Goal: Task Accomplishment & Management: Manage account settings

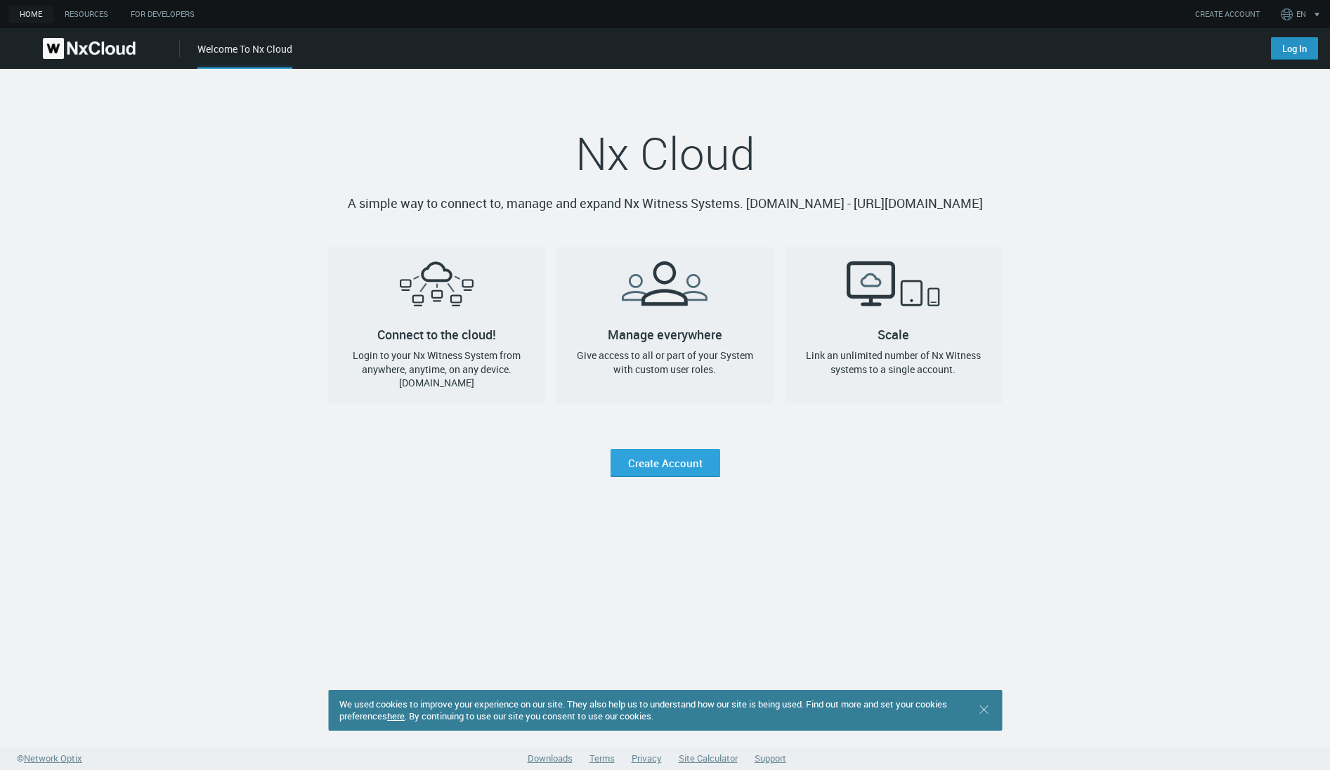
click at [1296, 52] on link "Log In" at bounding box center [1294, 48] width 47 height 22
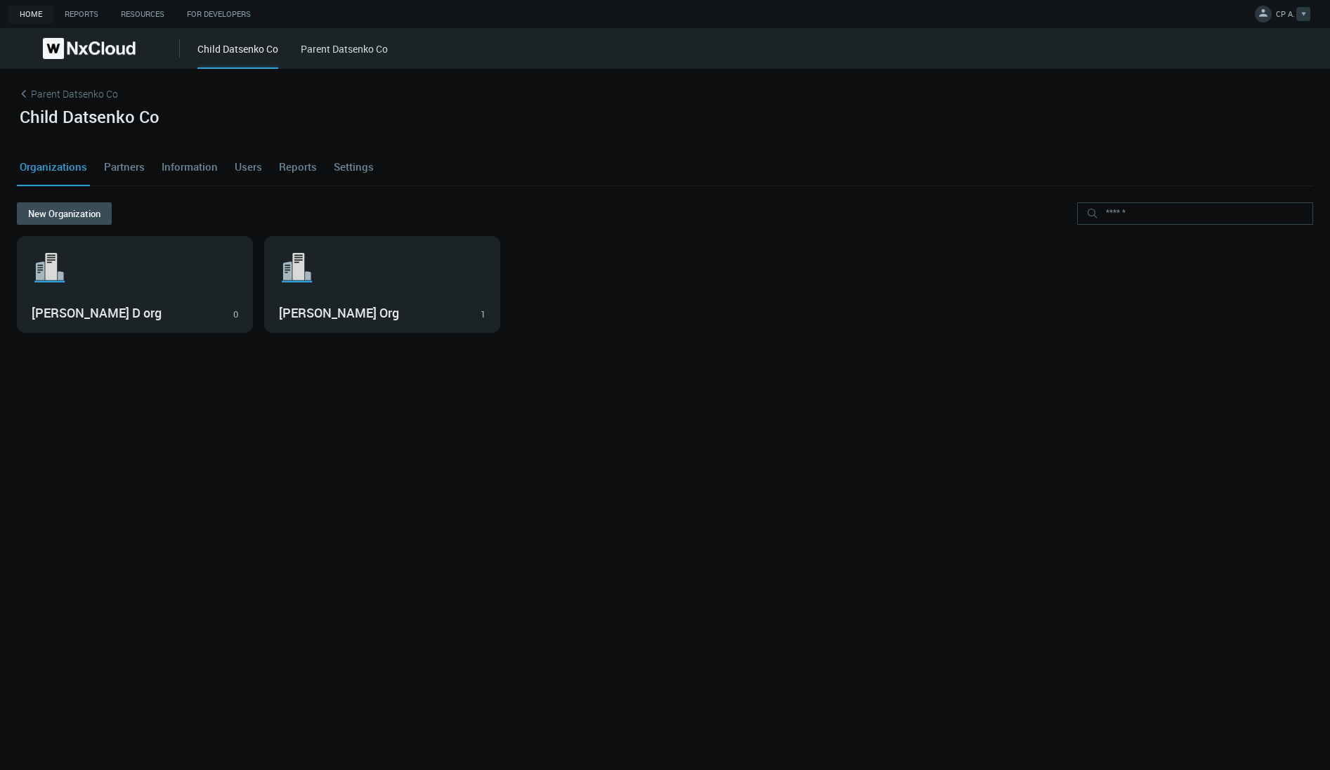
click at [1269, 11] on icon at bounding box center [1263, 13] width 14 height 14
click at [1253, 115] on link "Log Out" at bounding box center [1260, 114] width 136 height 18
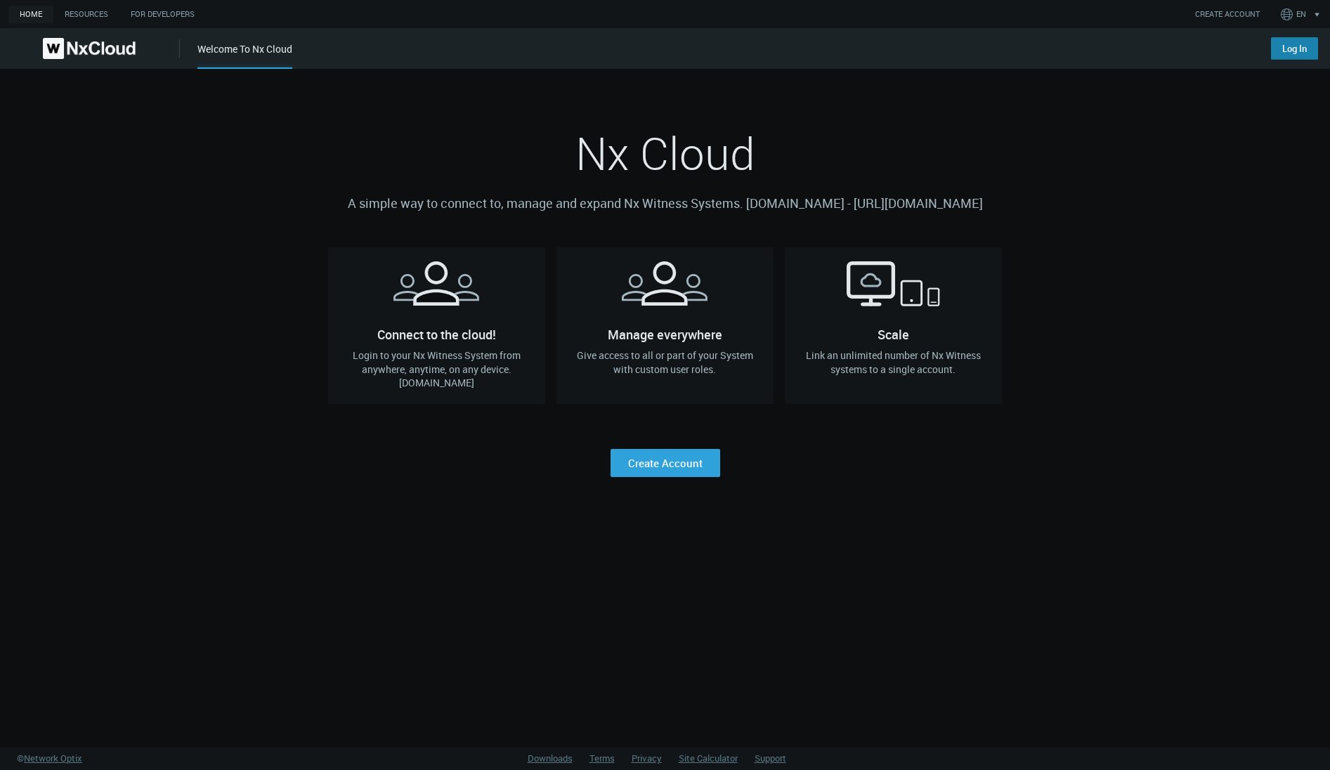
click at [1294, 38] on link "Log In" at bounding box center [1294, 48] width 47 height 22
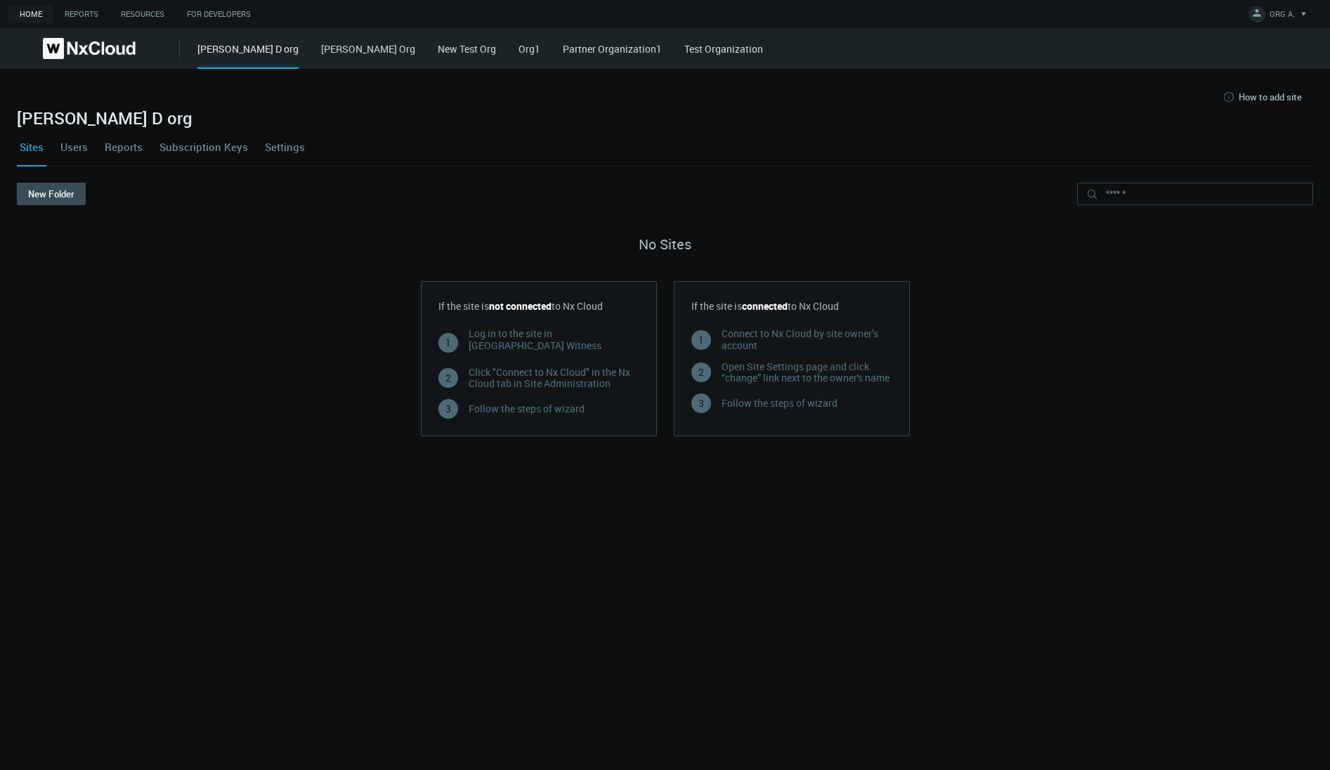
click at [321, 51] on link "Iryna Org" at bounding box center [368, 48] width 94 height 13
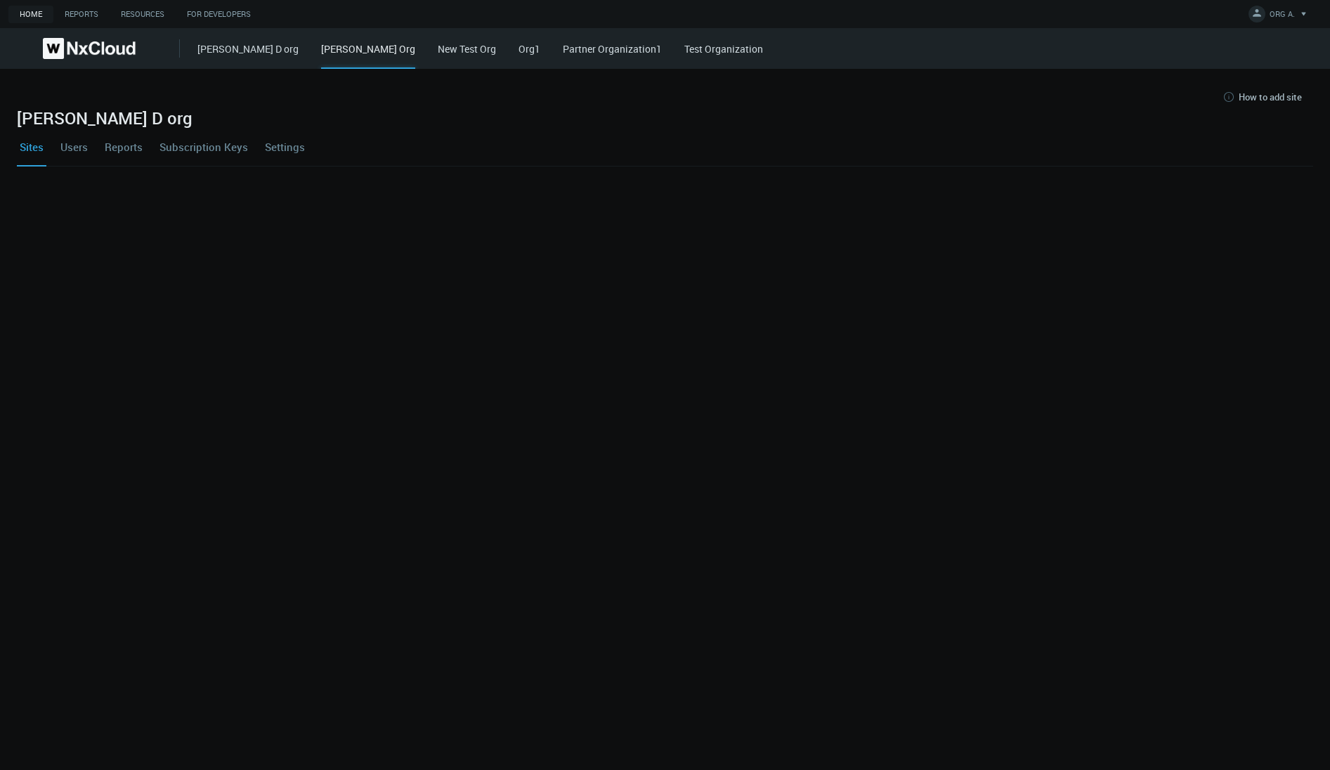
click at [321, 51] on div "Iryna Org" at bounding box center [368, 54] width 94 height 27
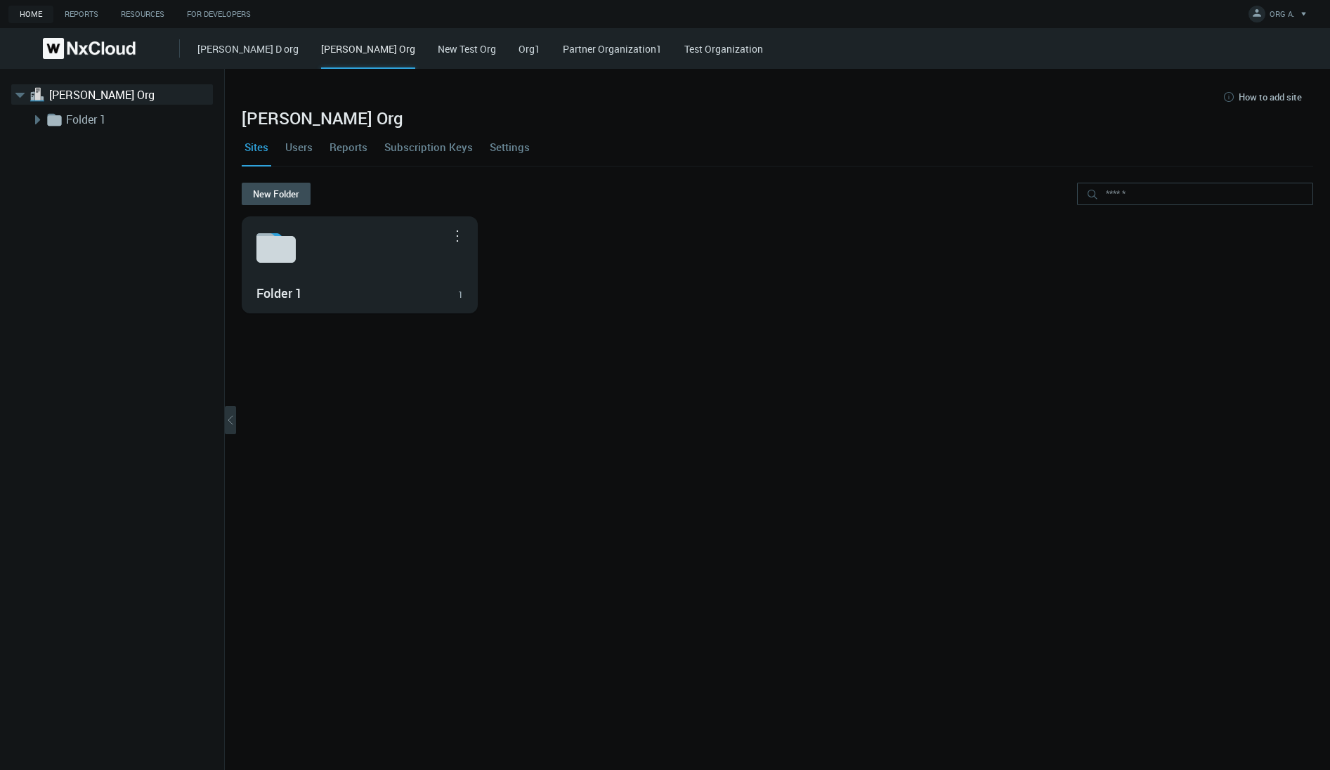
click at [303, 142] on link "Users" at bounding box center [298, 147] width 33 height 38
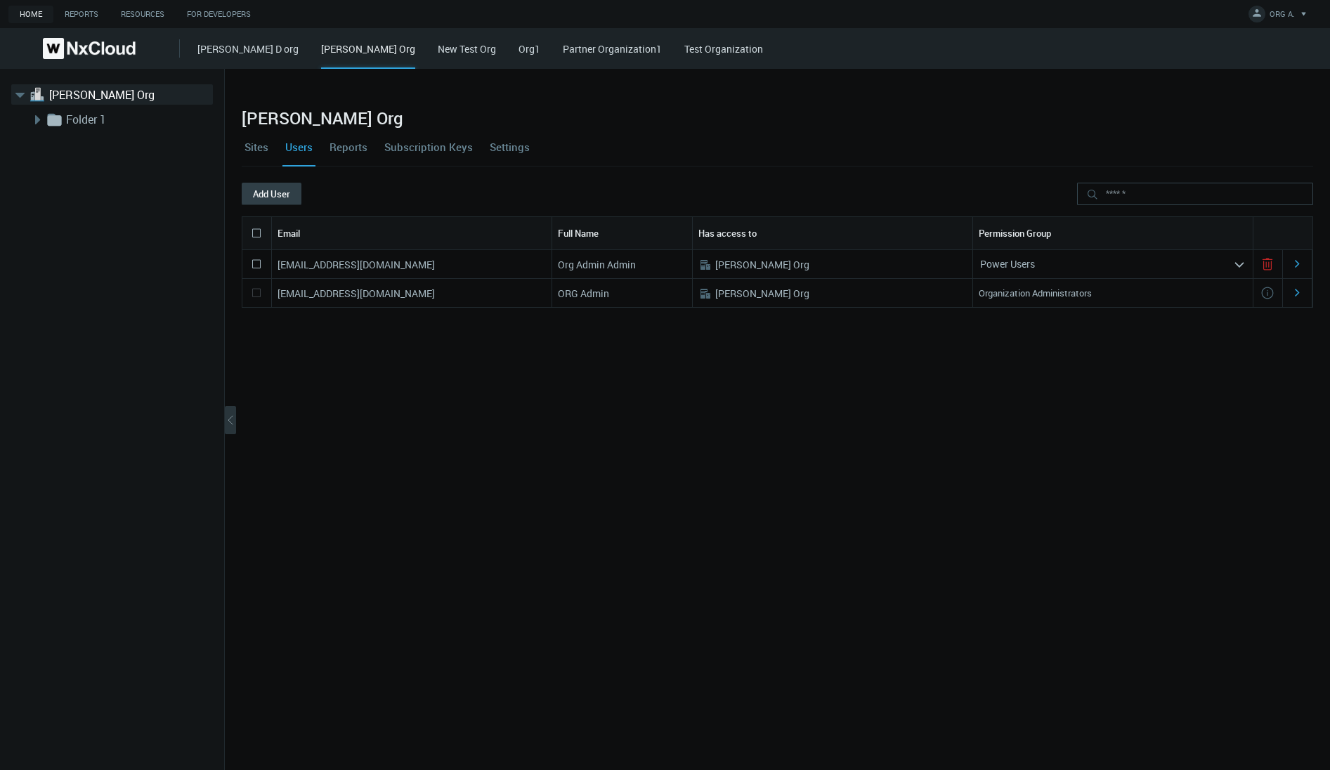
click at [276, 192] on button "Add User" at bounding box center [272, 194] width 60 height 22
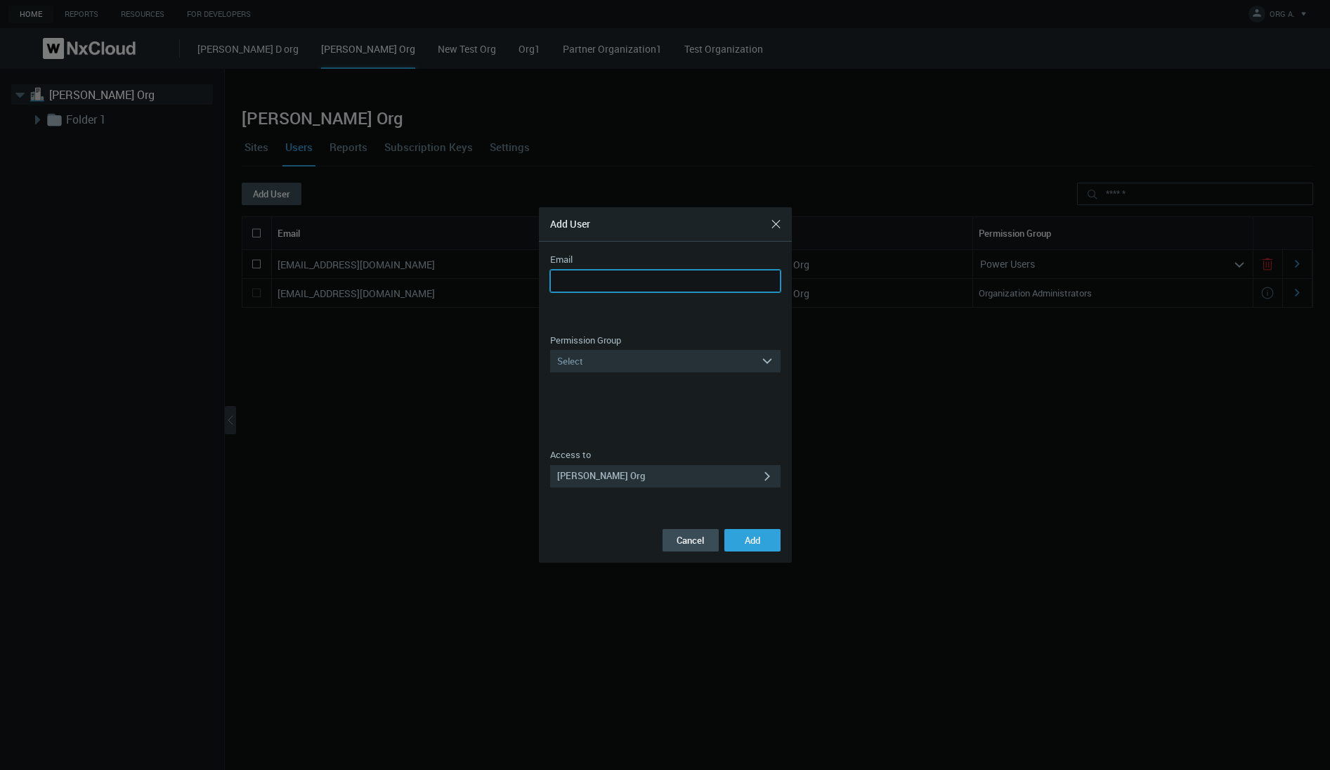
click at [584, 276] on input "Email" at bounding box center [665, 281] width 230 height 22
click at [648, 308] on nx-control-messages "Email is invalid Email is required You cannot add yourself User has already bee…" at bounding box center [665, 308] width 230 height 27
click at [603, 282] on input "**********" at bounding box center [665, 281] width 230 height 22
drag, startPoint x: 704, startPoint y: 284, endPoint x: 521, endPoint y: 277, distance: 183.5
click at [521, 277] on div "**********" at bounding box center [665, 385] width 1330 height 770
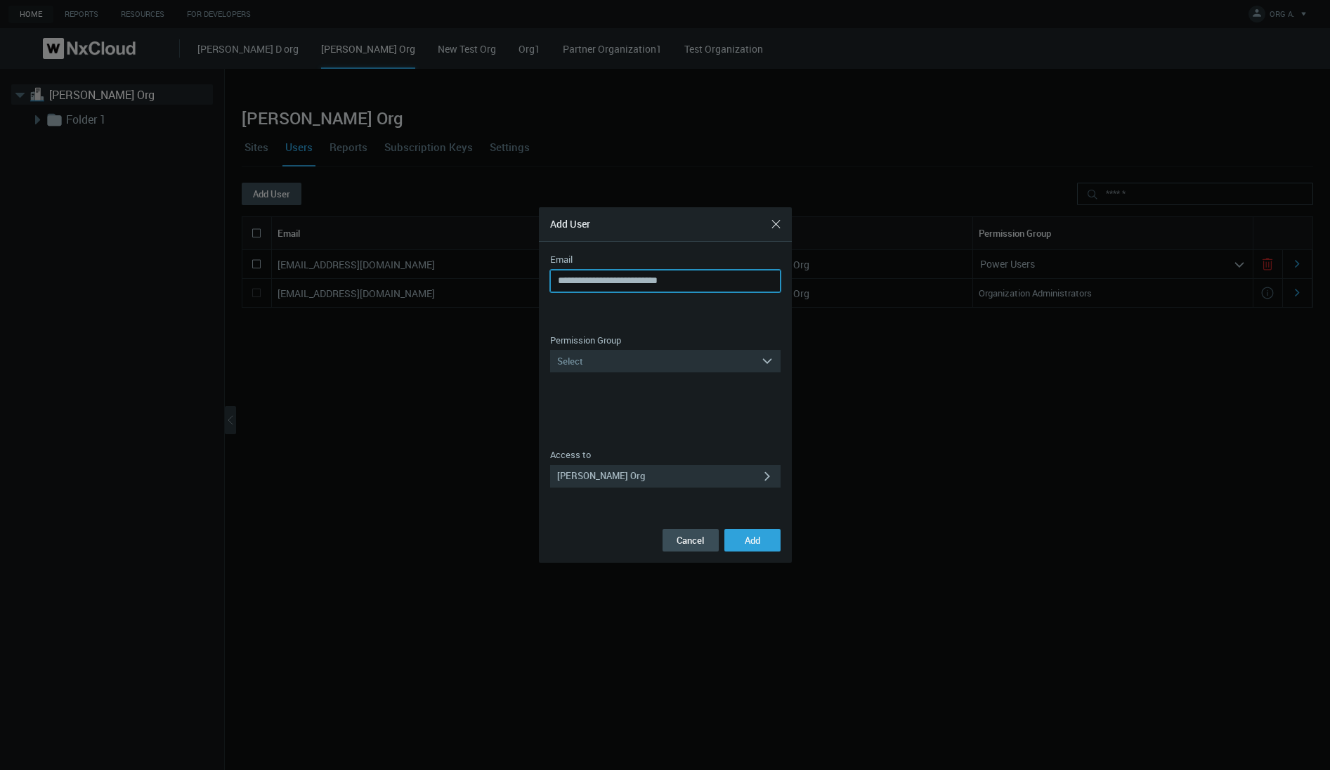
type input "**********"
click at [1275, 55] on div at bounding box center [665, 385] width 1330 height 770
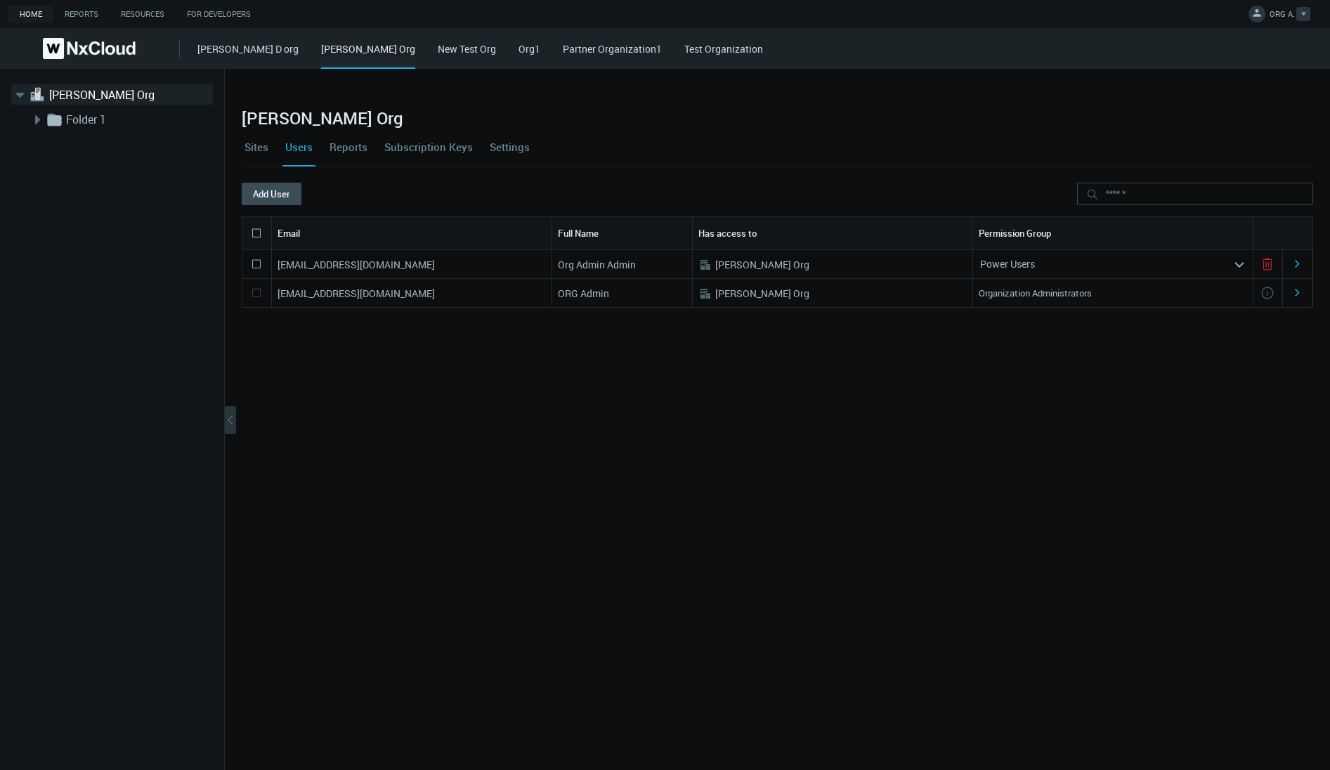
click at [1271, 19] on span "ORG A." at bounding box center [1281, 16] width 25 height 16
click at [1243, 116] on link "Log Out" at bounding box center [1260, 114] width 136 height 18
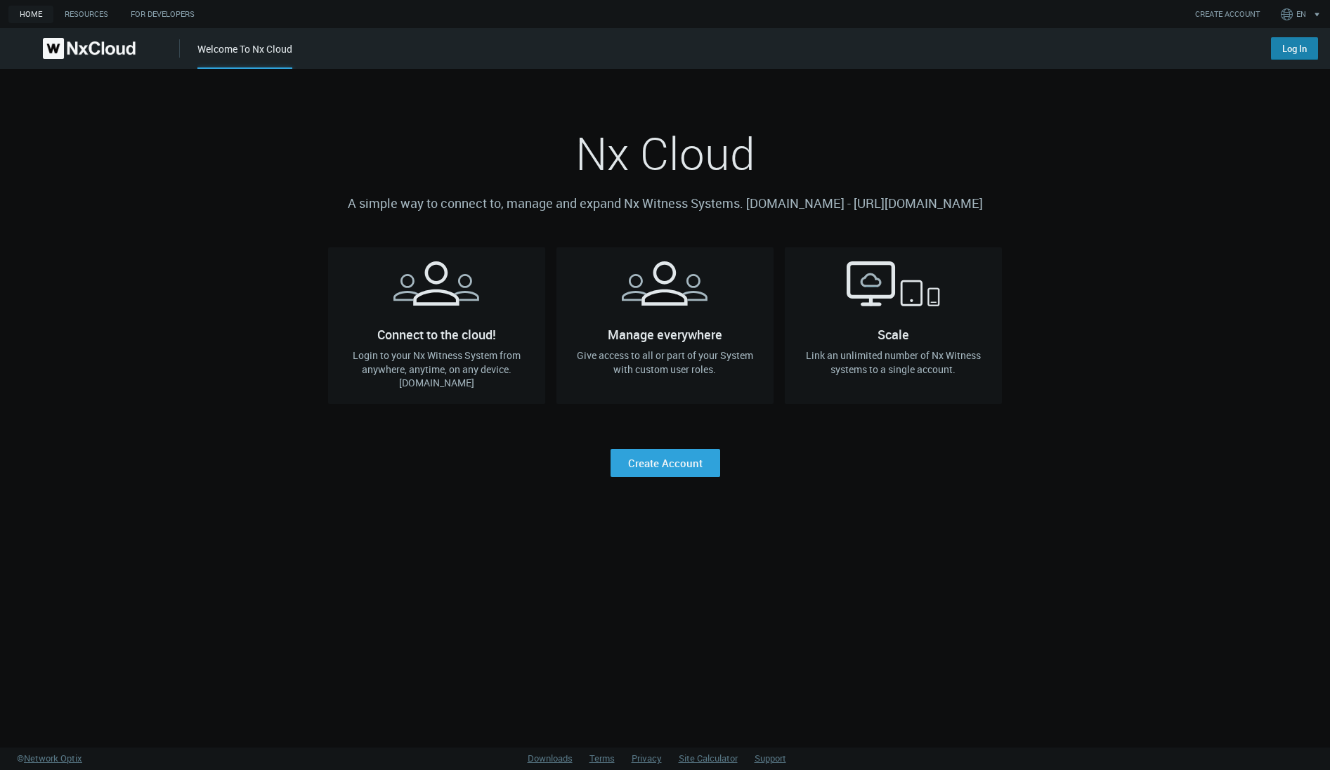
click at [1300, 45] on link "Log In" at bounding box center [1294, 48] width 47 height 22
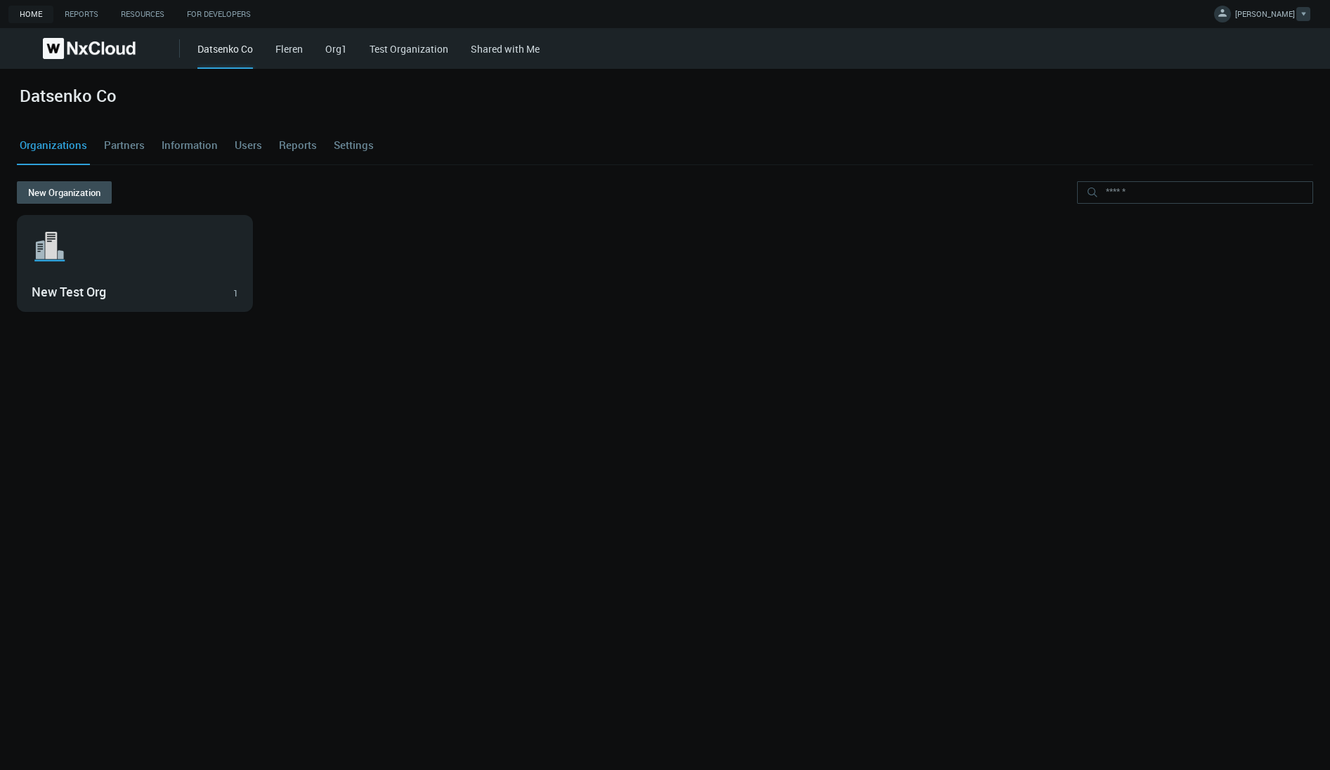
click at [1278, 8] on link "IREN F." at bounding box center [1262, 16] width 96 height 17
click at [1252, 109] on span "Log Out" at bounding box center [1238, 113] width 46 height 13
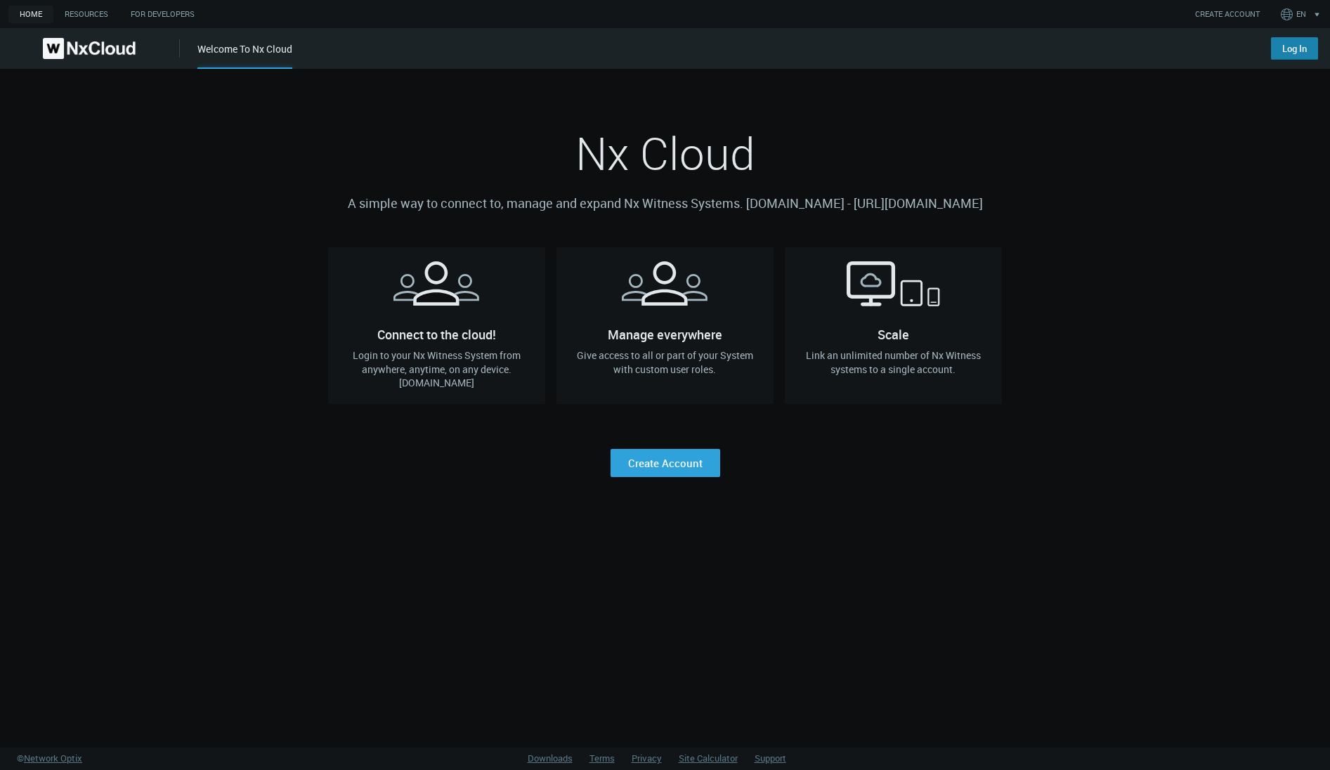
click at [1288, 37] on link "Log In" at bounding box center [1294, 48] width 47 height 22
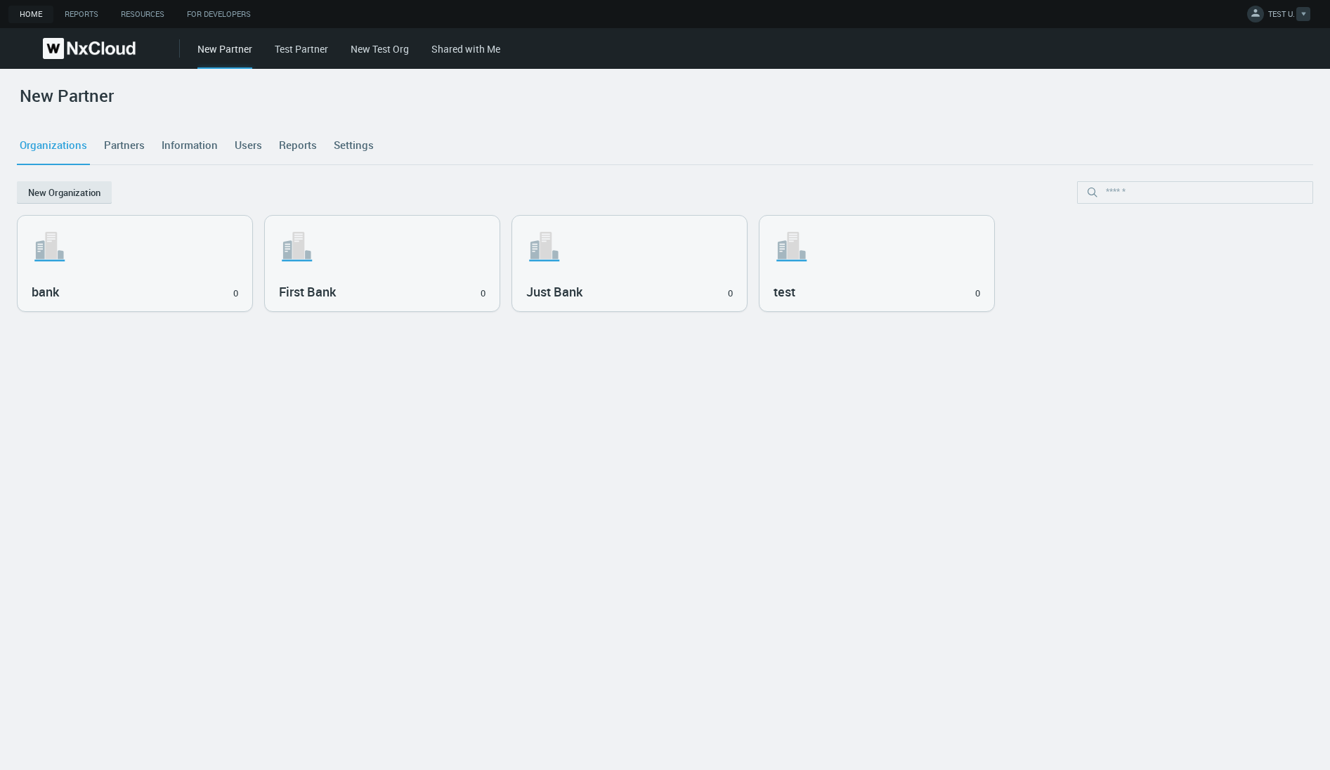
click at [1273, 19] on span "TEST U." at bounding box center [1281, 16] width 27 height 16
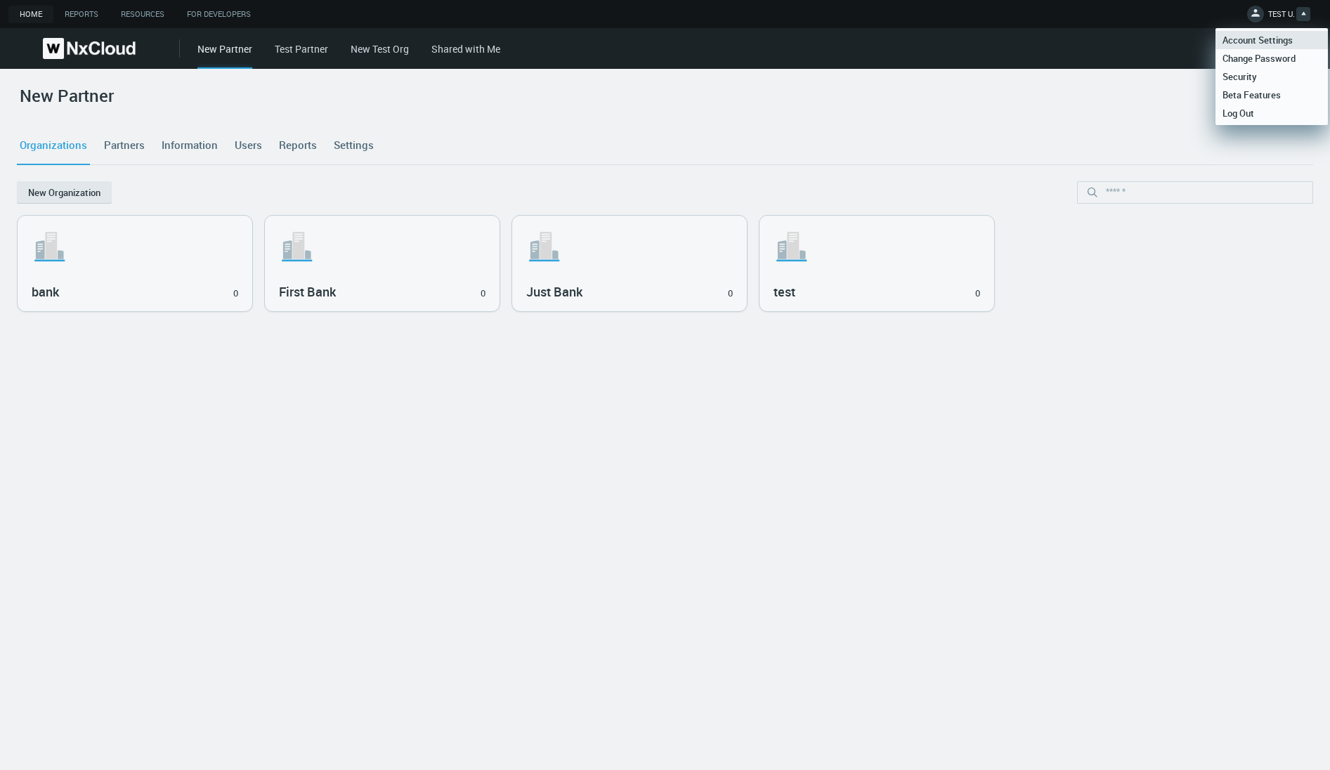
click at [1259, 41] on span "Account Settings" at bounding box center [1257, 40] width 84 height 13
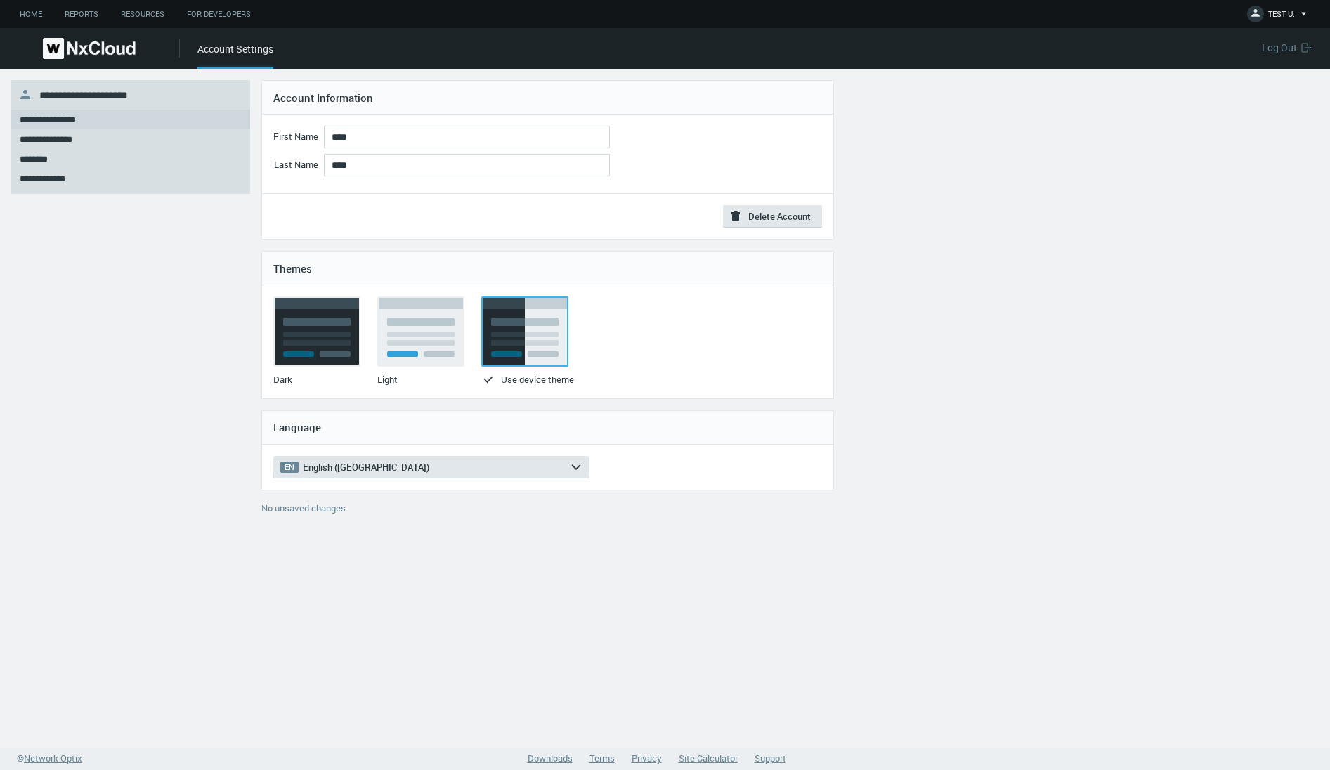
click at [128, 92] on span "**********" at bounding box center [83, 95] width 89 height 11
click at [79, 54] on img at bounding box center [89, 48] width 93 height 21
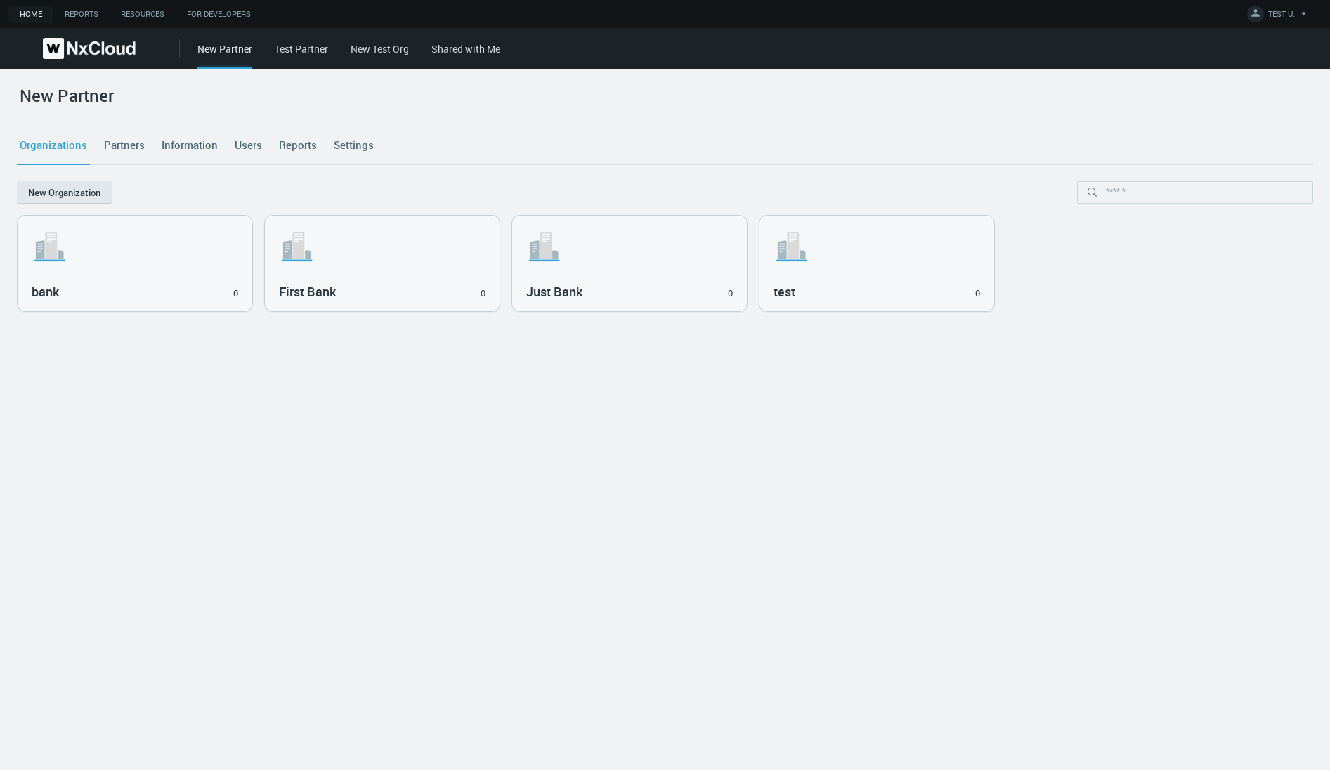
click at [301, 46] on link "Test Partner" at bounding box center [301, 48] width 53 height 13
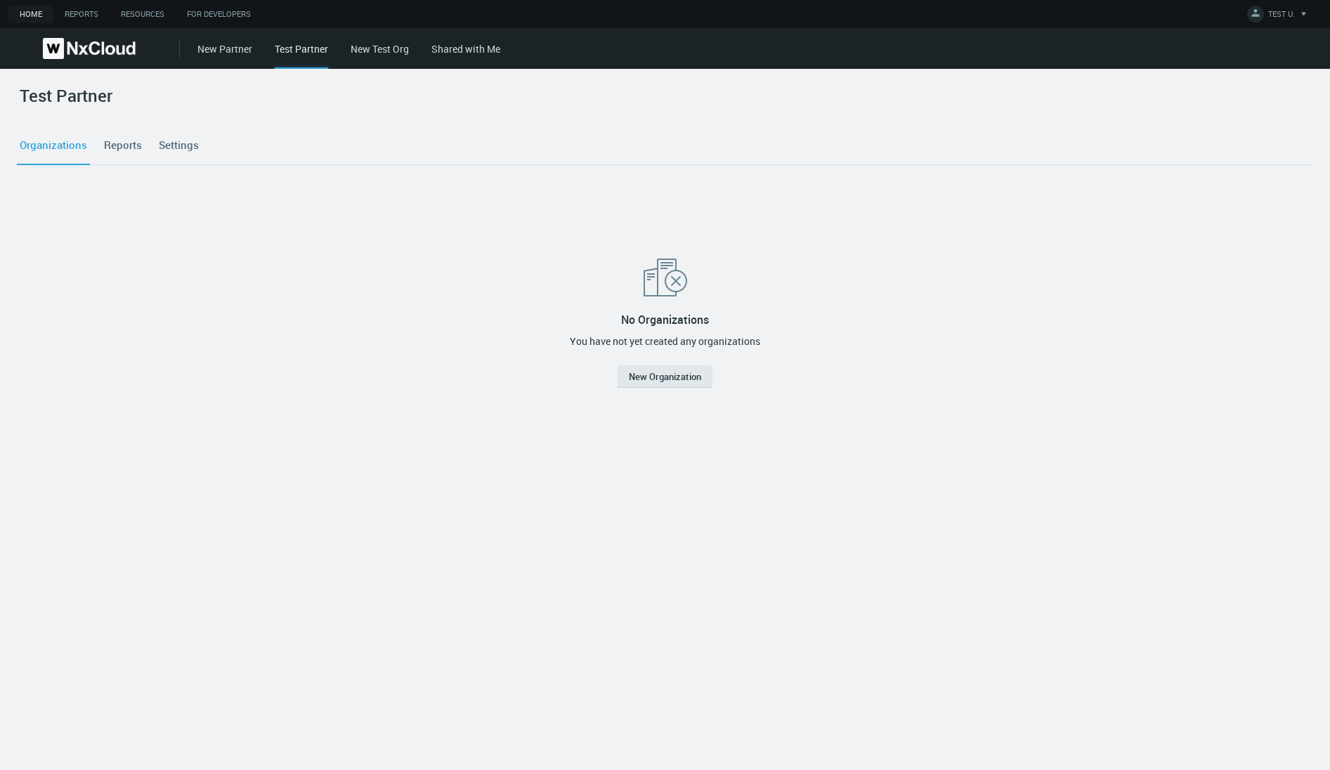
click at [378, 53] on link "New Test Org" at bounding box center [380, 48] width 58 height 13
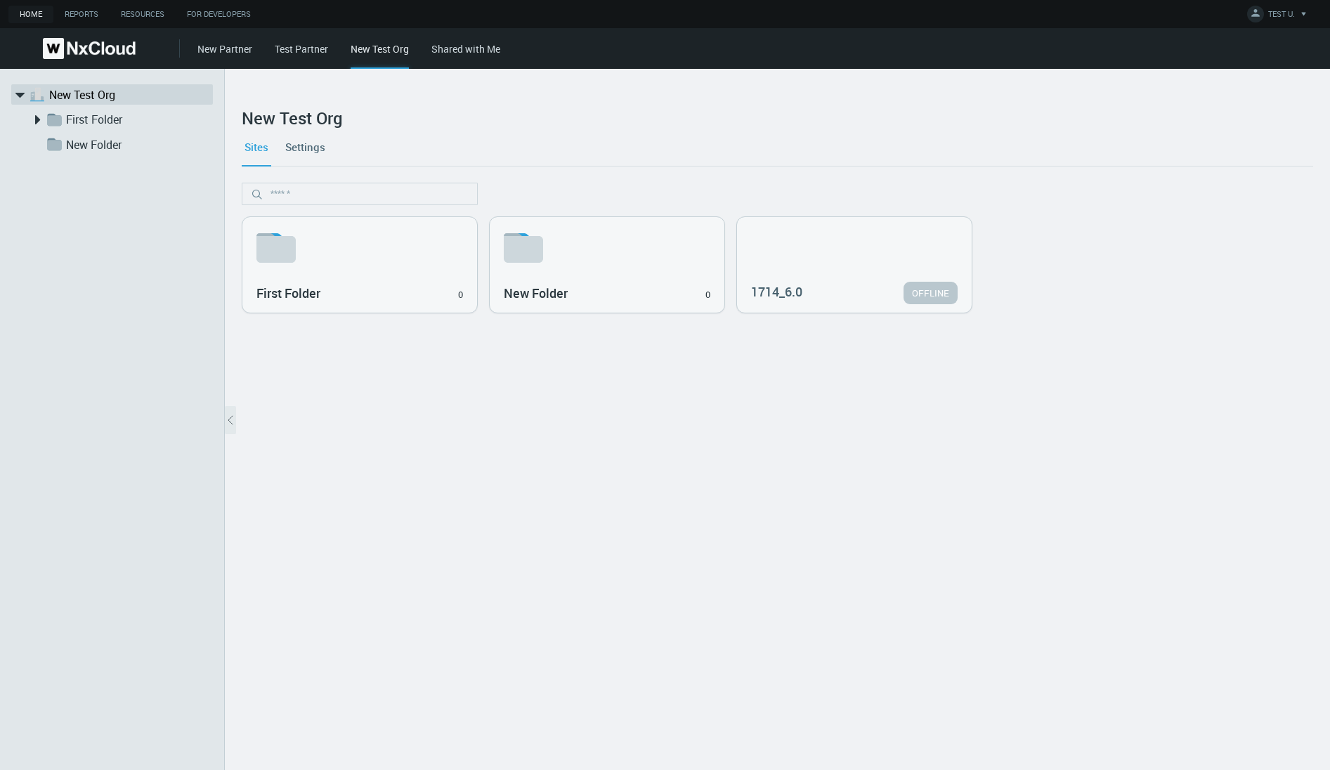
click at [306, 47] on link "Test Partner" at bounding box center [301, 48] width 53 height 13
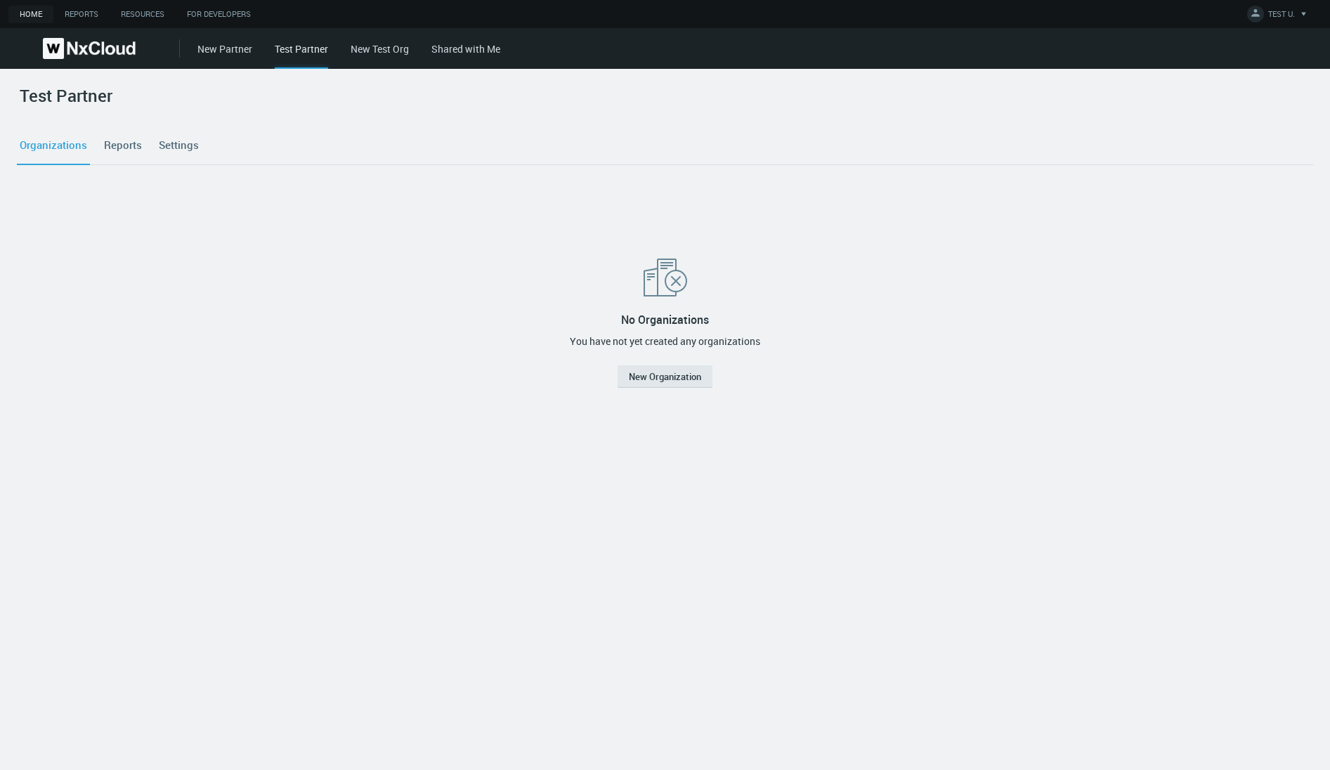
click at [186, 152] on link "Settings" at bounding box center [179, 145] width 46 height 38
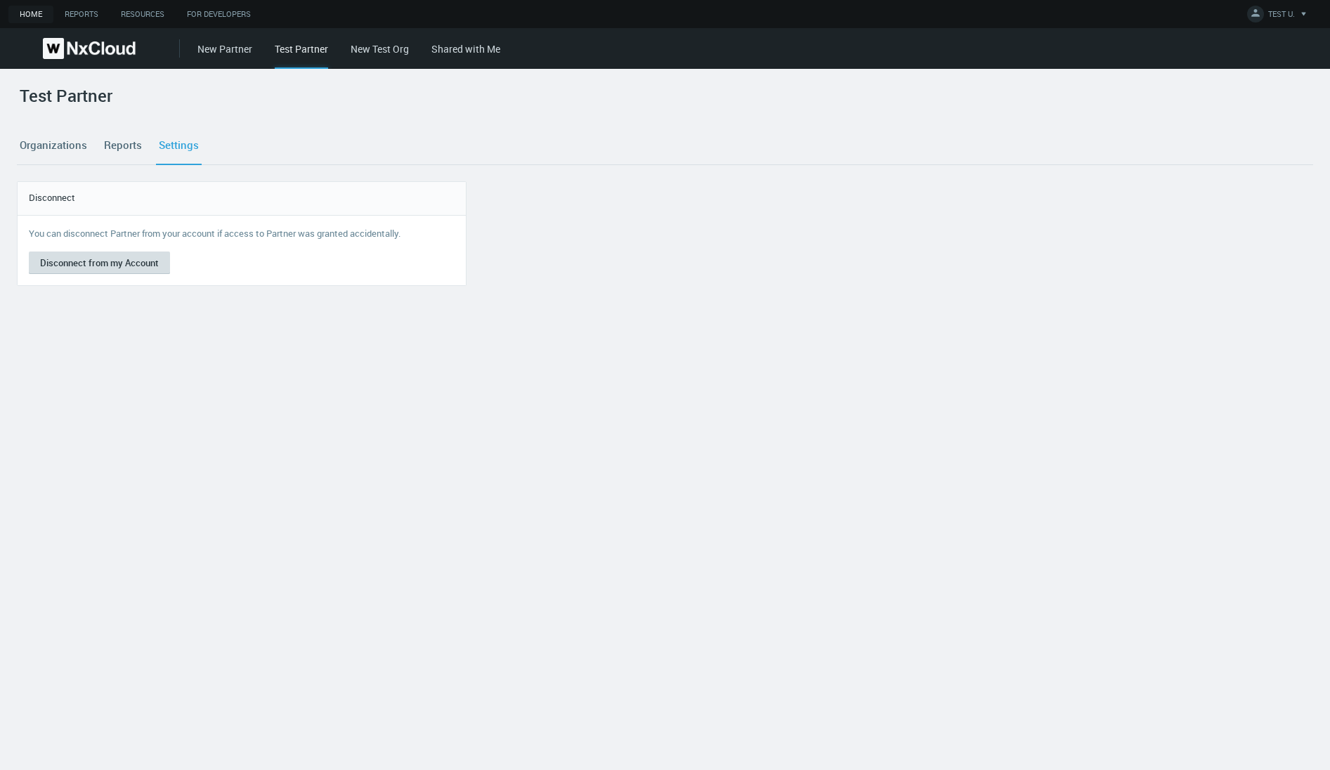
click at [110, 260] on button "Disconnect from my Account" at bounding box center [99, 262] width 141 height 22
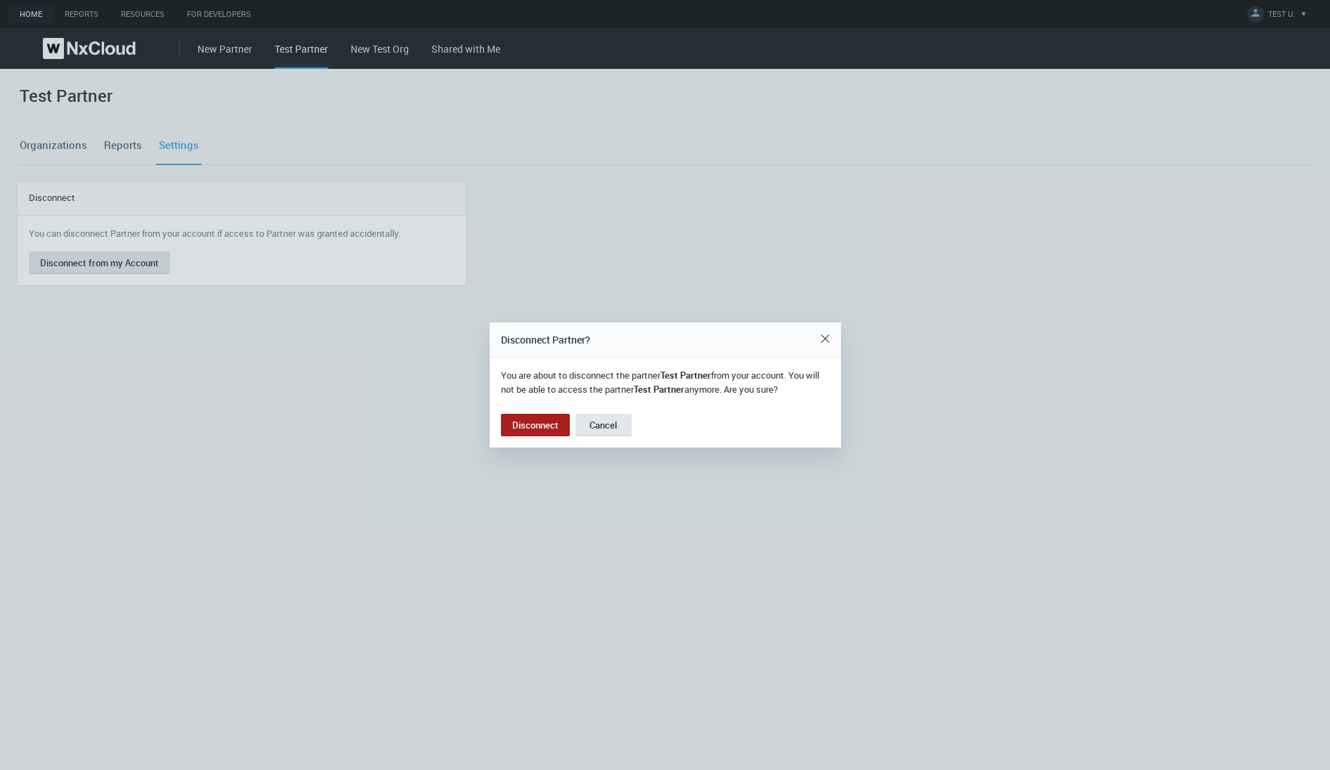
click at [547, 423] on button "Disconnect" at bounding box center [535, 425] width 69 height 22
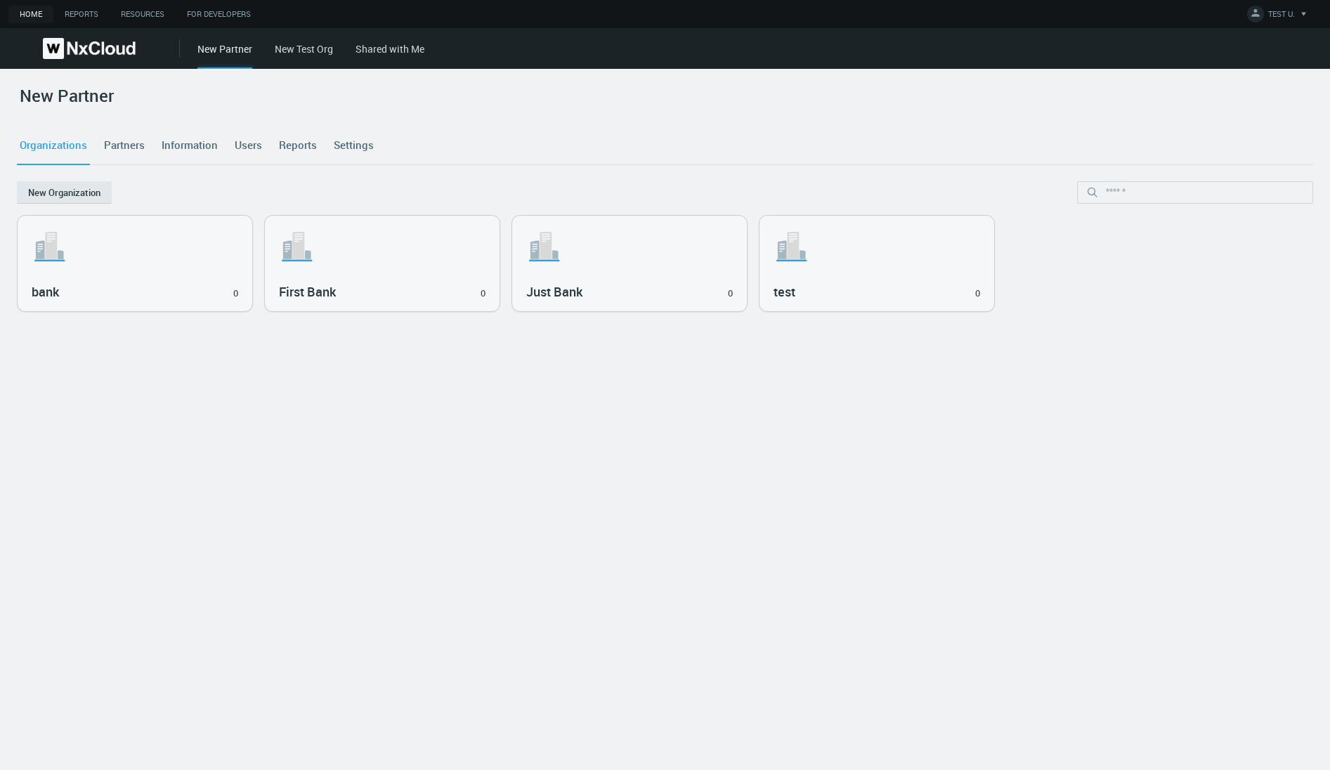
click at [305, 44] on link "New Test Org" at bounding box center [304, 48] width 58 height 13
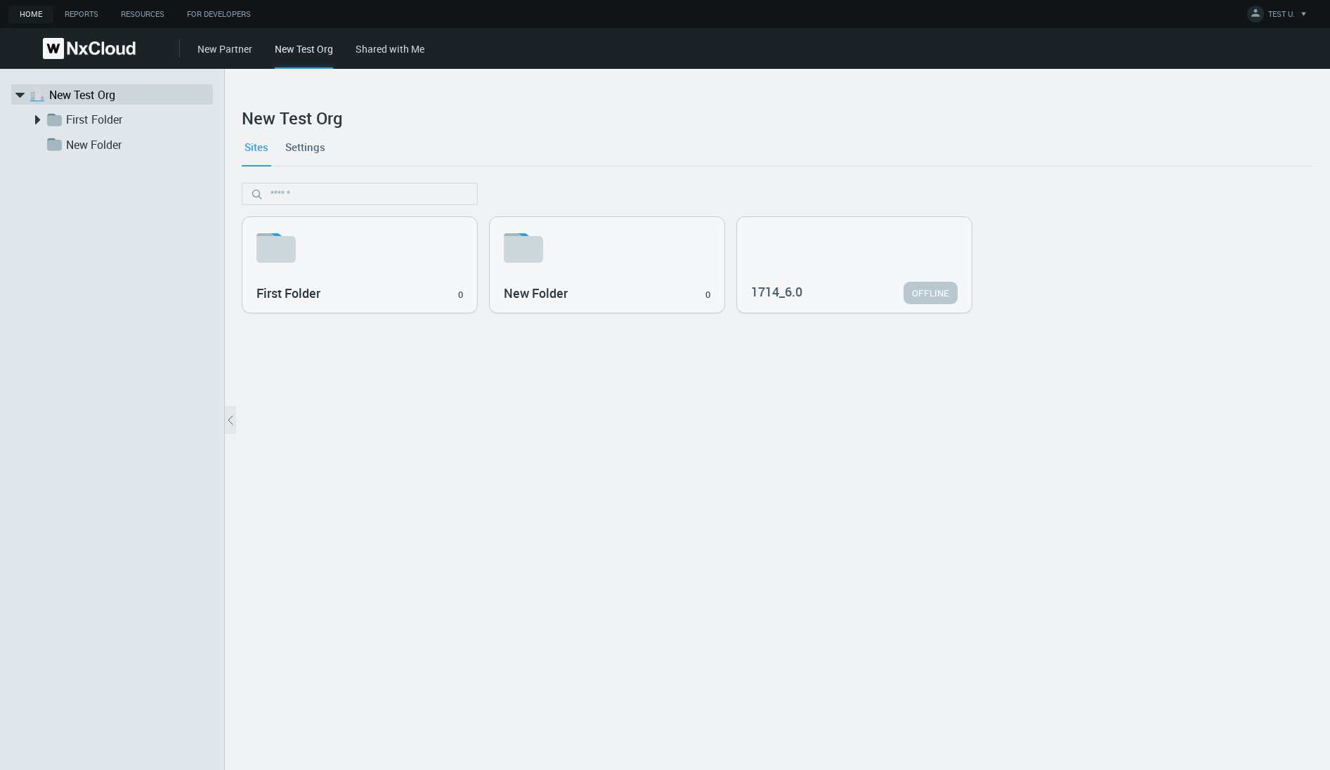
click at [303, 150] on link "Settings" at bounding box center [305, 147] width 46 height 38
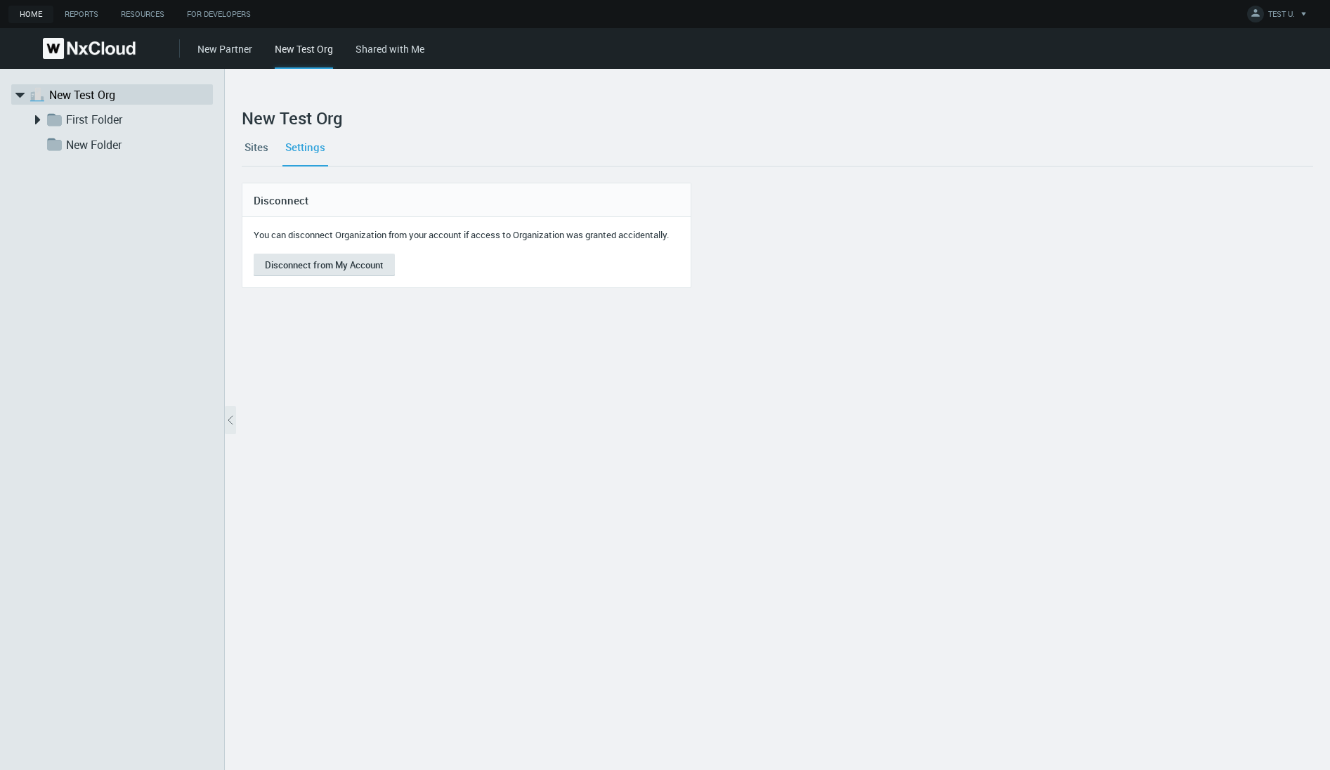
click at [233, 52] on link "New Partner" at bounding box center [224, 48] width 55 height 13
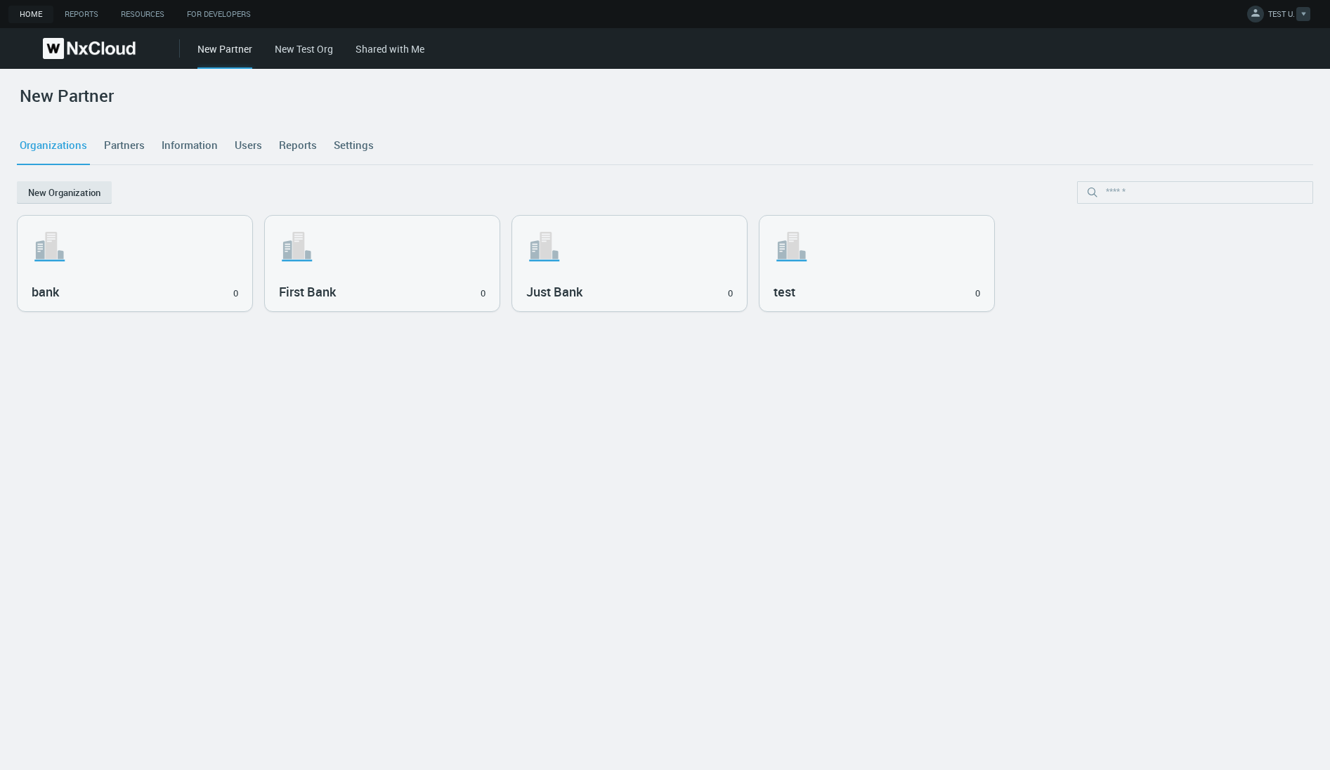
click at [1263, 25] on button "TEST U." at bounding box center [1279, 14] width 76 height 29
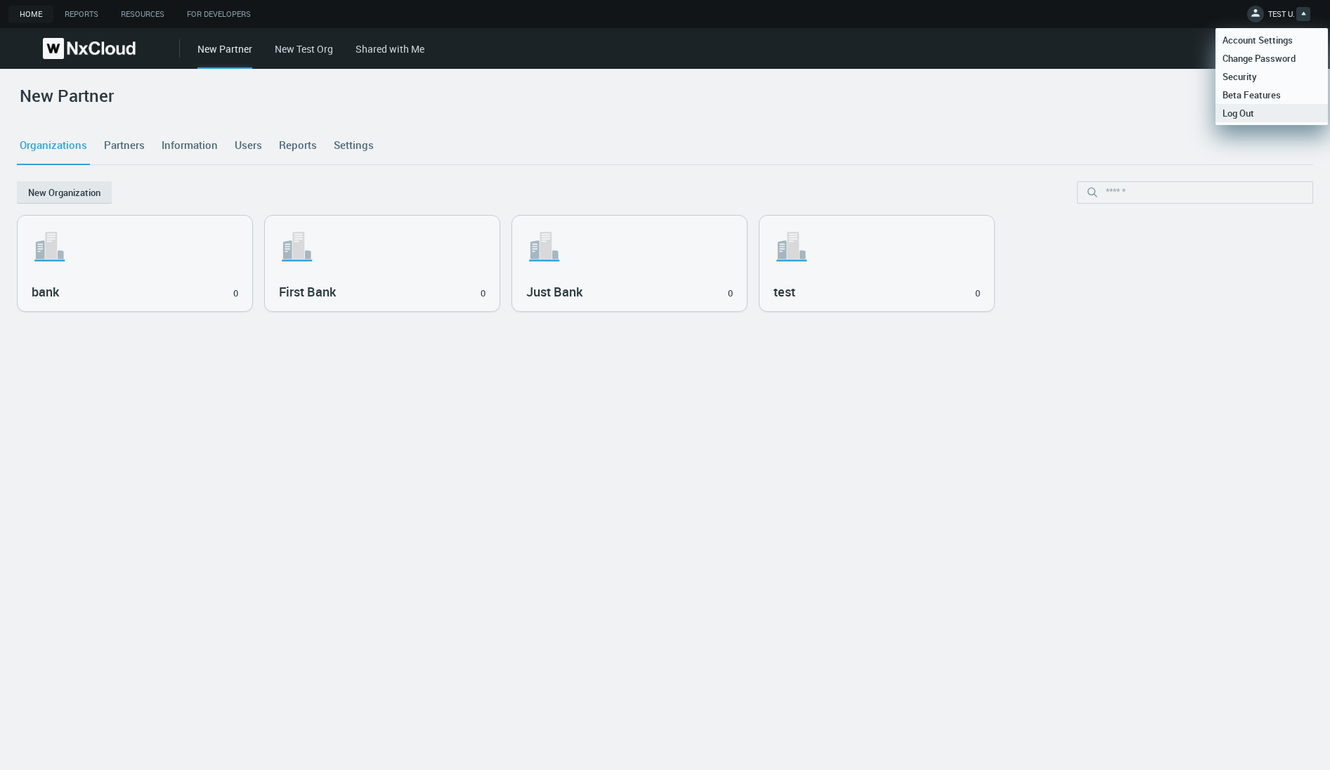
click at [1238, 114] on span "Log Out" at bounding box center [1238, 113] width 46 height 13
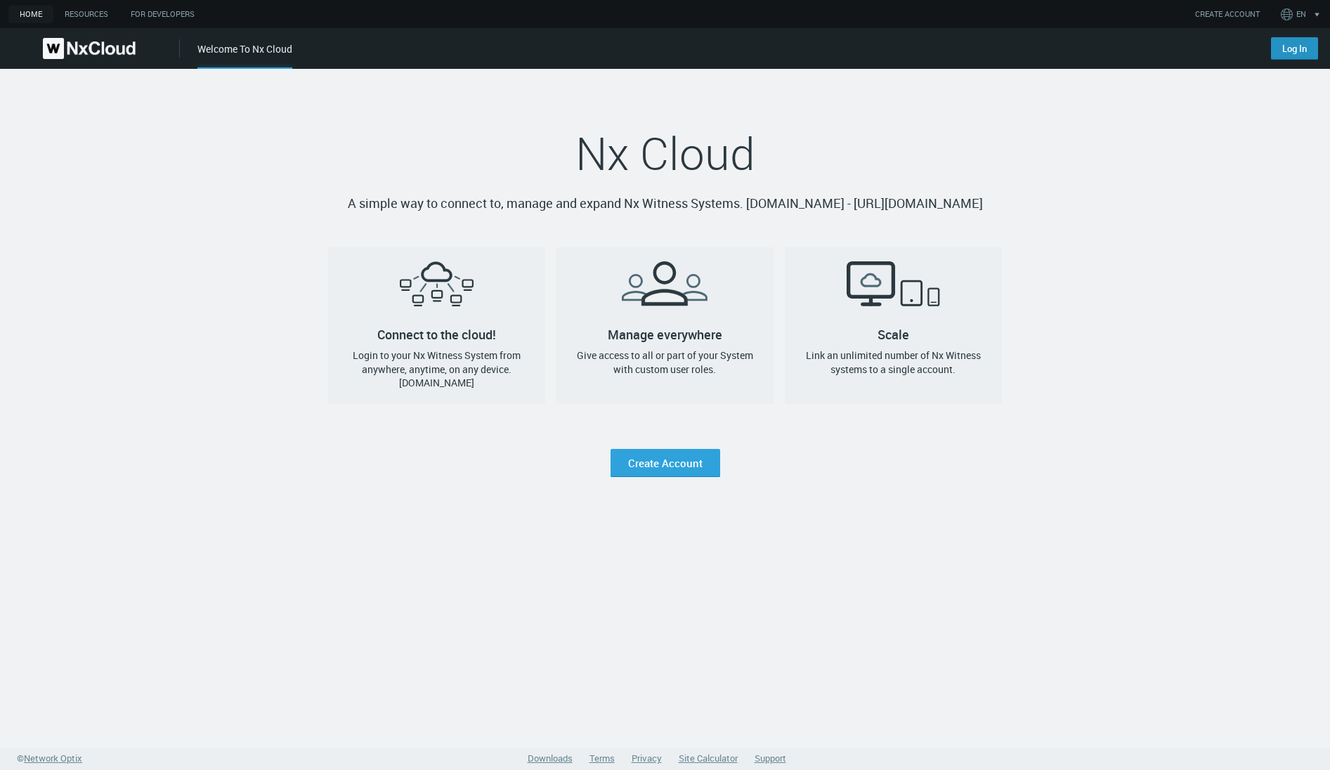
click at [1285, 52] on link "Log In" at bounding box center [1294, 48] width 47 height 22
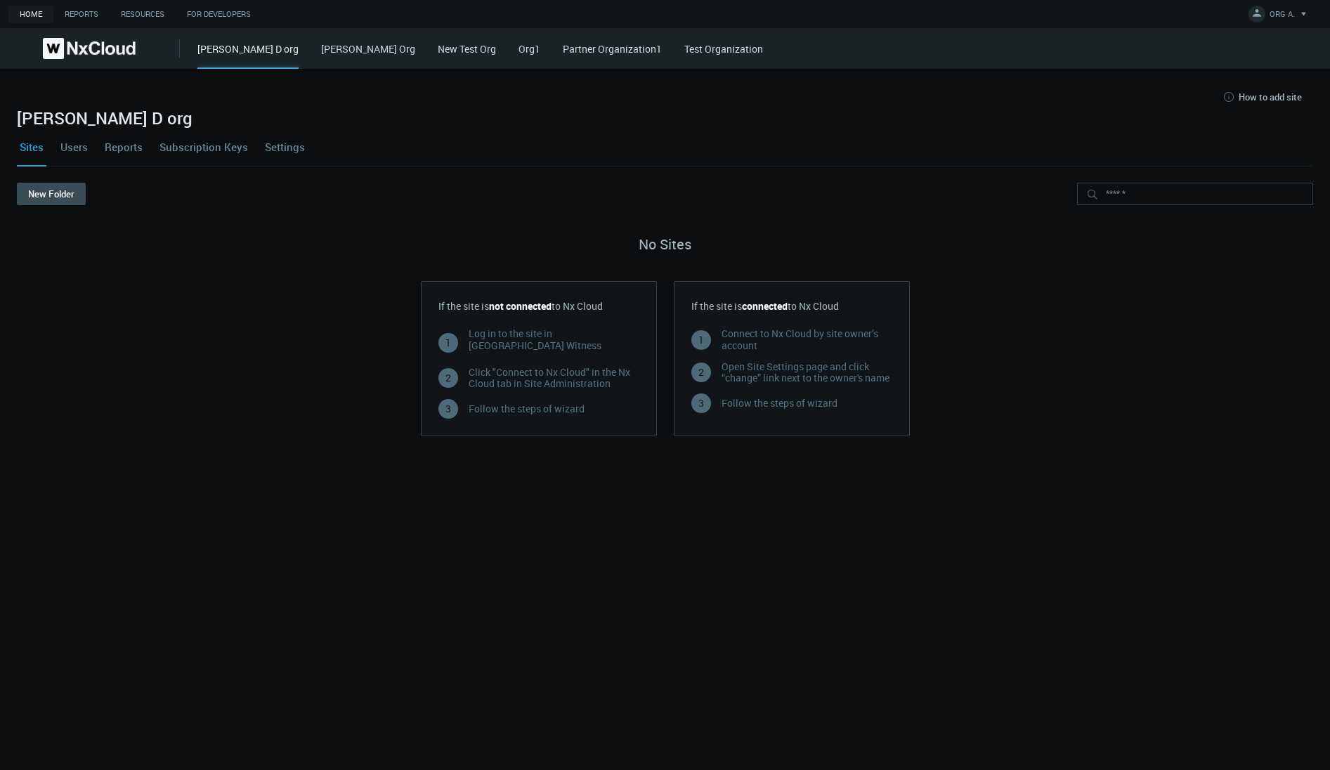
click at [273, 148] on link "Settings" at bounding box center [285, 147] width 46 height 38
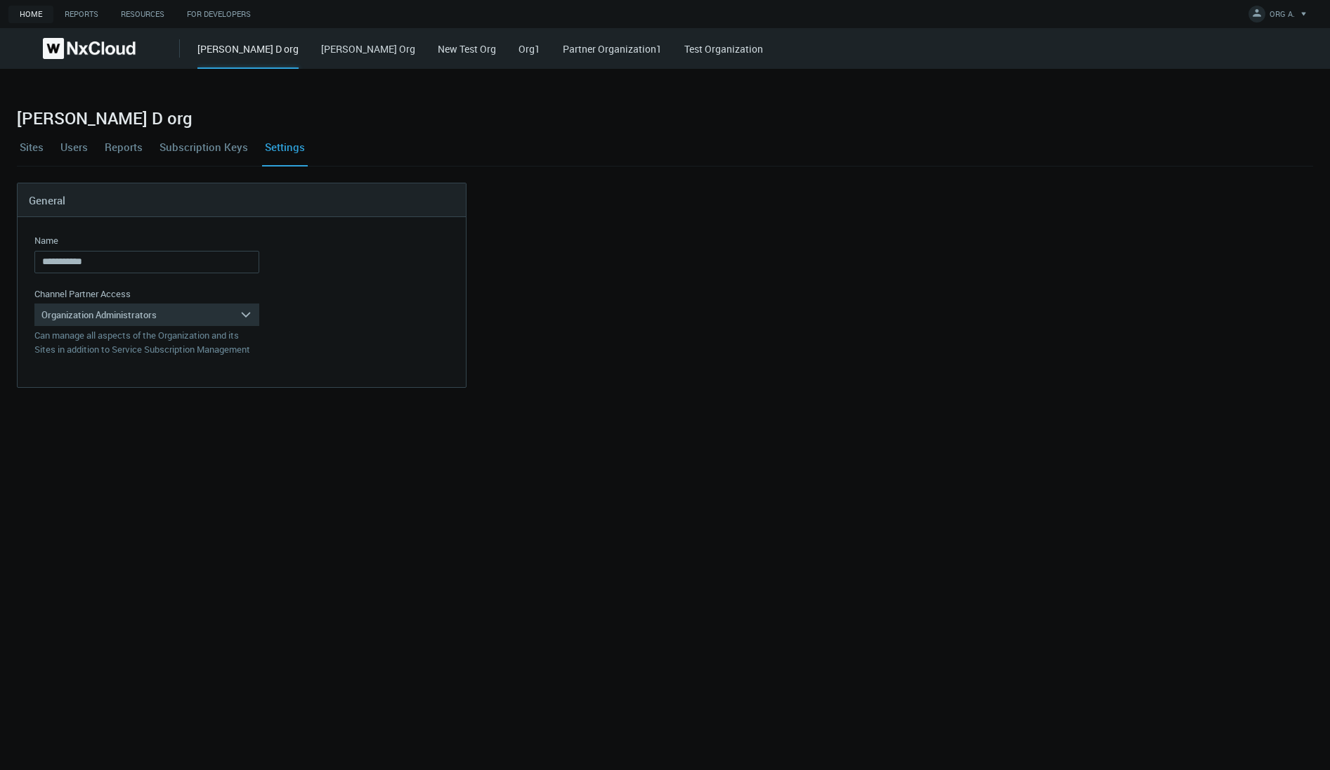
click at [208, 152] on link "Subscription Keys" at bounding box center [204, 147] width 94 height 38
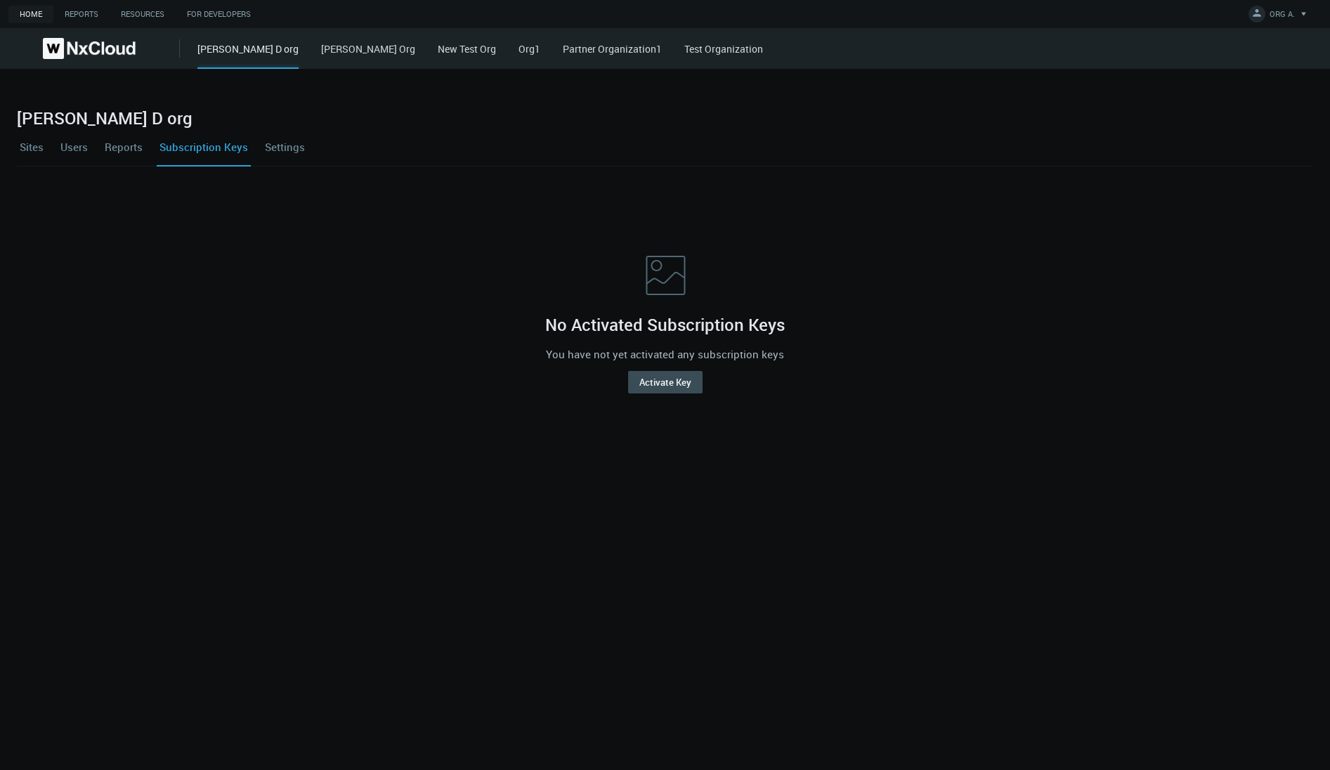
click at [51, 145] on div "Sites Users Reports Subscription Keys Settings" at bounding box center [665, 147] width 1296 height 38
click at [321, 47] on link "[PERSON_NAME] Org" at bounding box center [368, 48] width 94 height 13
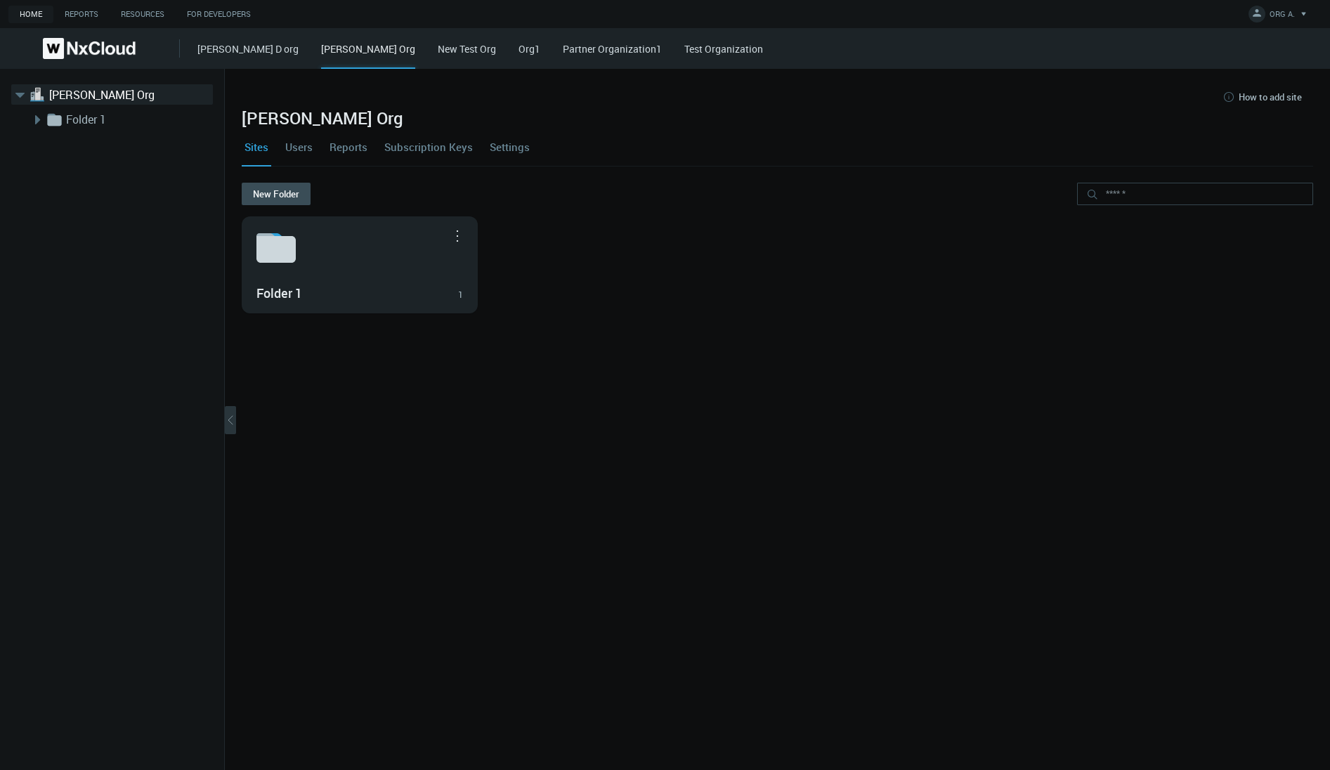
click at [511, 145] on link "Settings" at bounding box center [510, 147] width 46 height 38
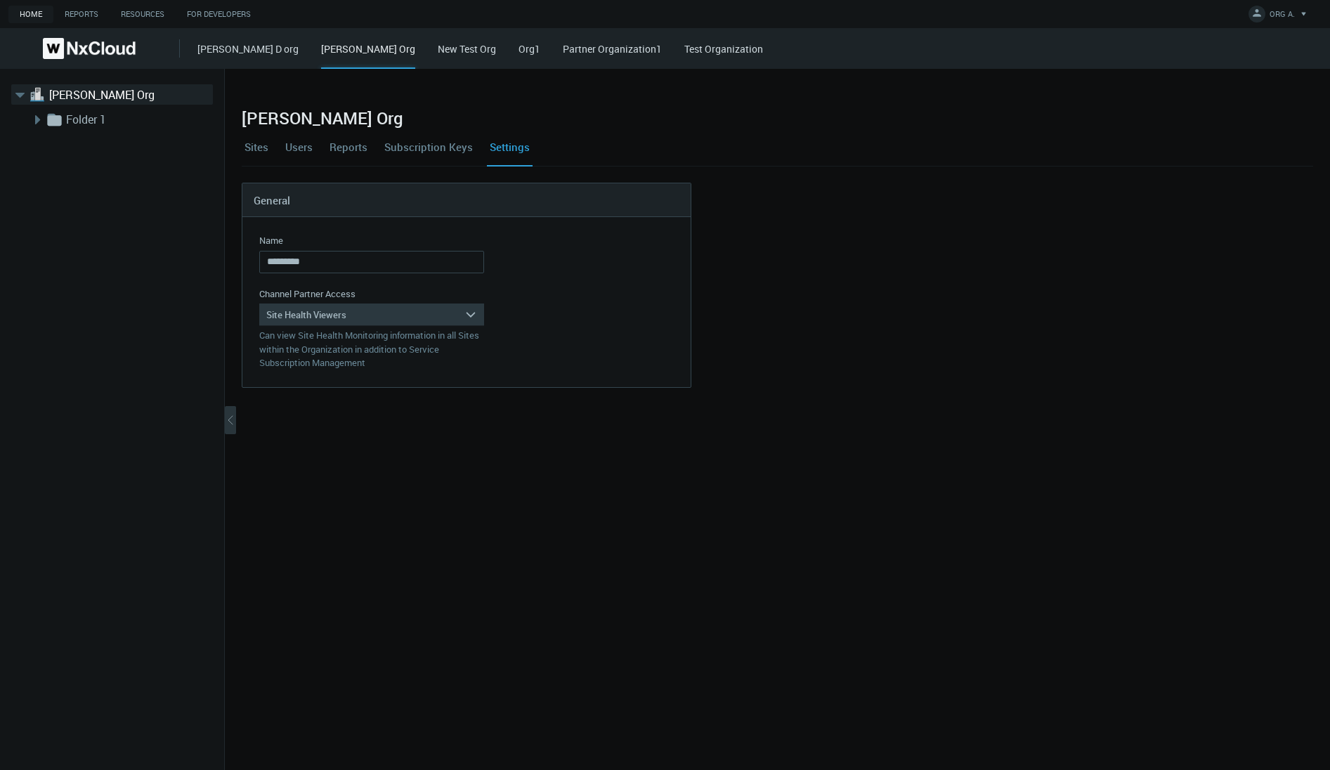
click at [414, 315] on div "Site Health Viewers" at bounding box center [361, 314] width 205 height 22
click at [373, 334] on div "Organization Administrators" at bounding box center [371, 335] width 211 height 18
click at [288, 403] on div "Save" at bounding box center [287, 398] width 20 height 11
click at [1276, 15] on span "ORG A." at bounding box center [1281, 16] width 25 height 16
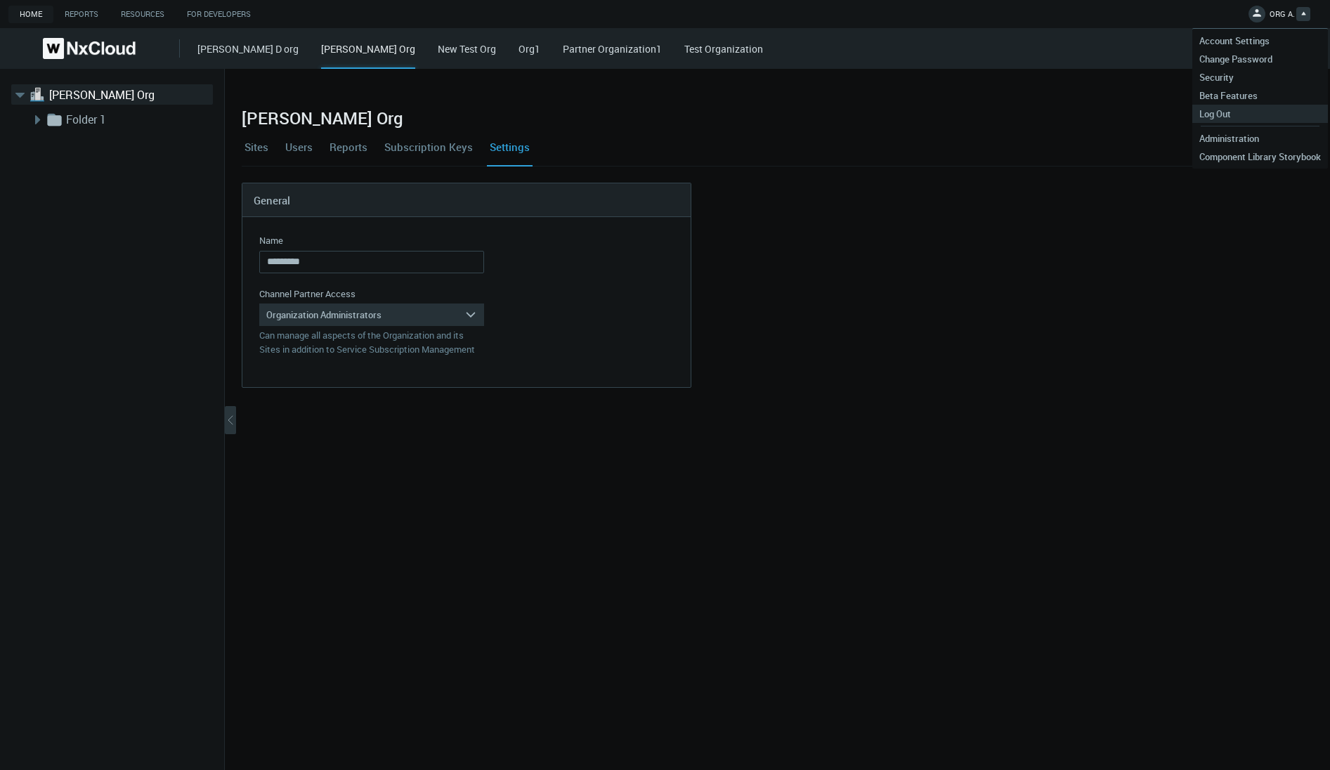
click at [1245, 119] on link "Log Out" at bounding box center [1260, 114] width 136 height 18
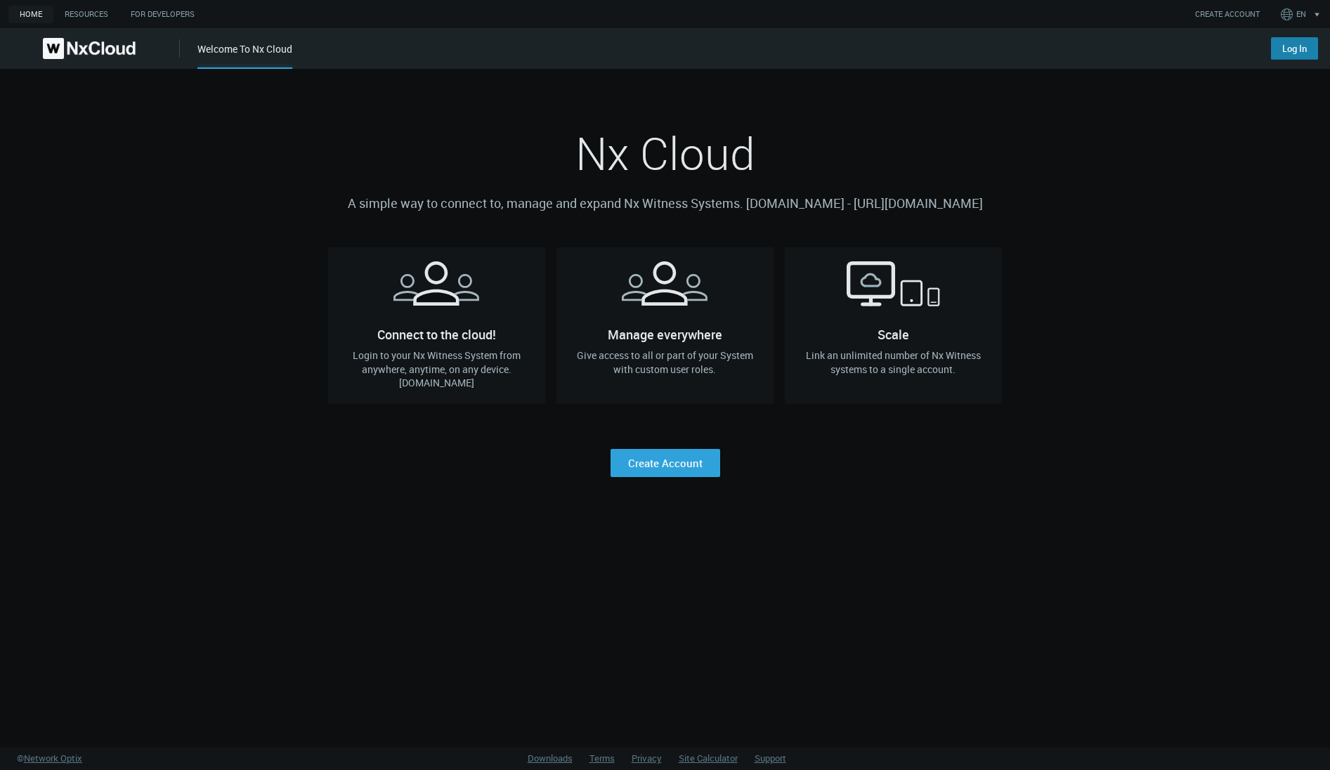
click at [1299, 48] on link "Log In" at bounding box center [1294, 48] width 47 height 22
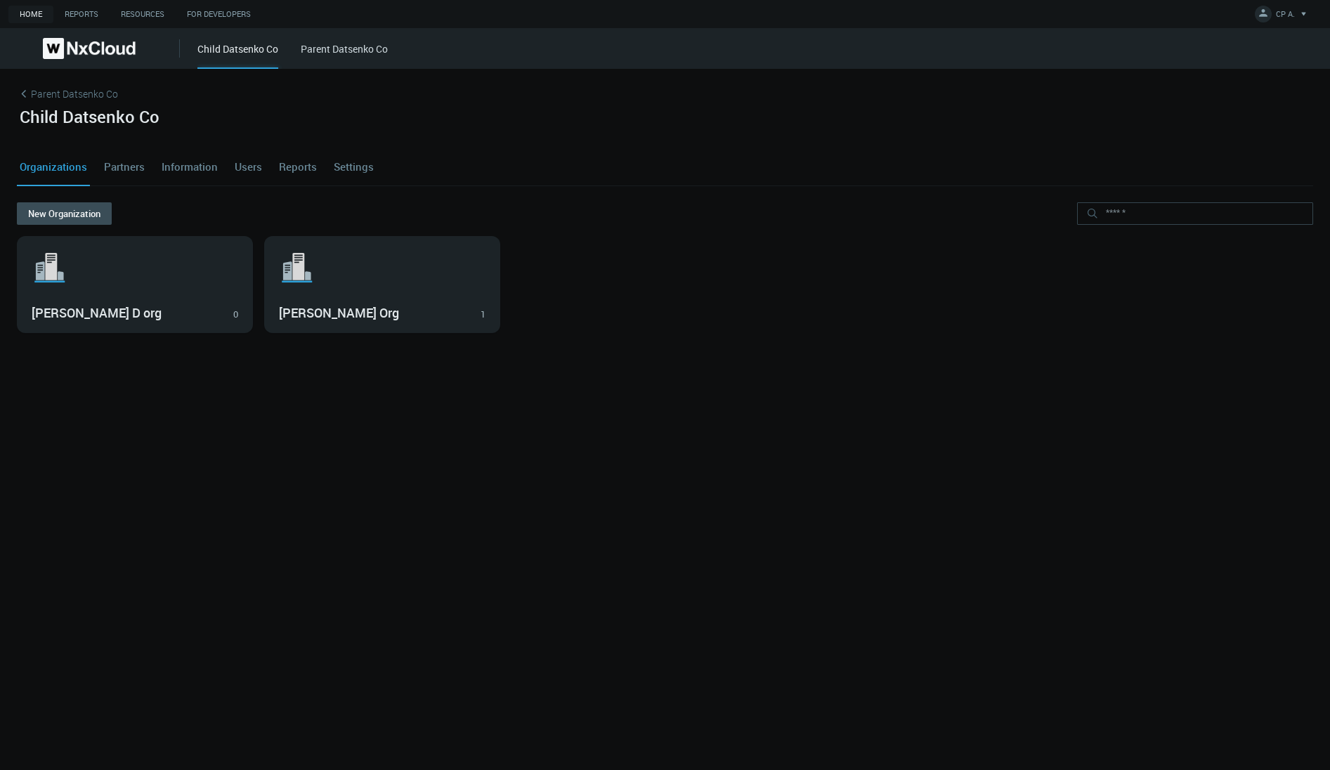
click at [245, 171] on link "Users" at bounding box center [248, 167] width 33 height 38
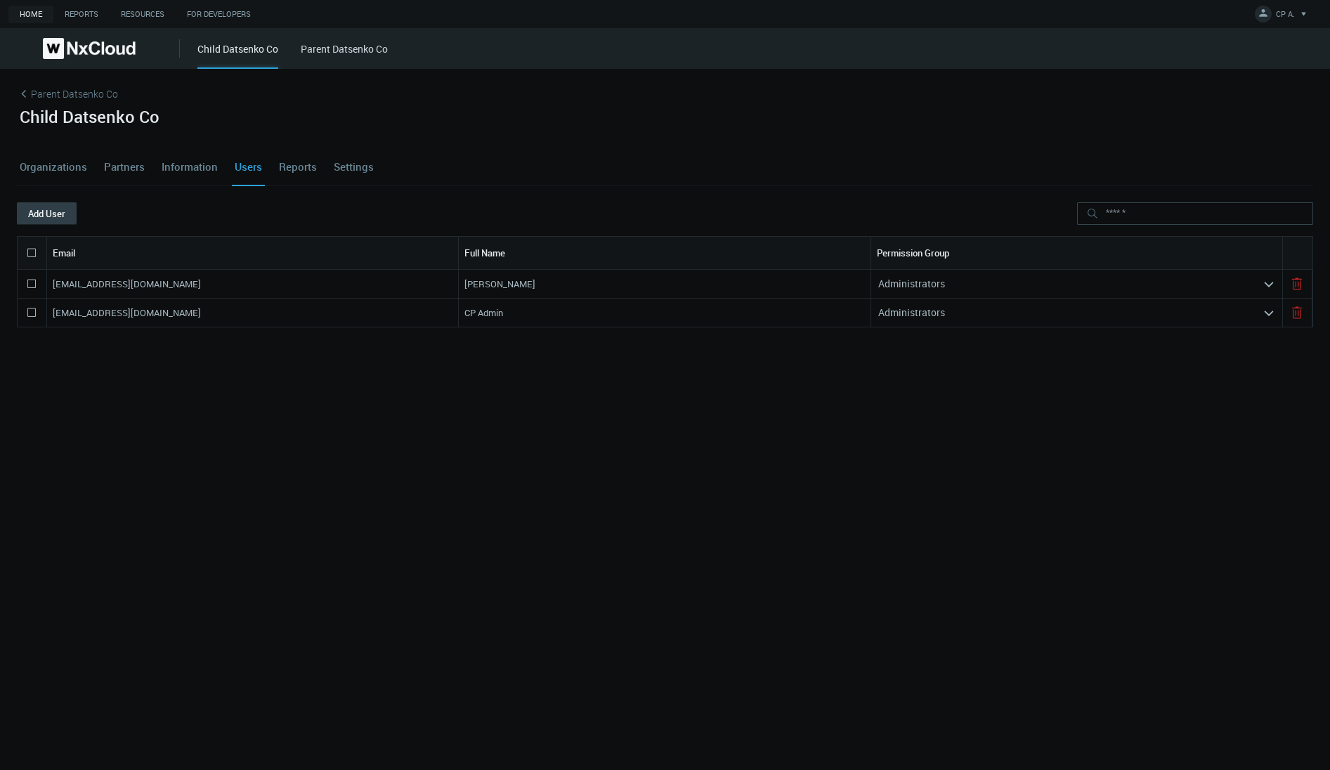
click at [48, 203] on button "Add User" at bounding box center [47, 213] width 60 height 22
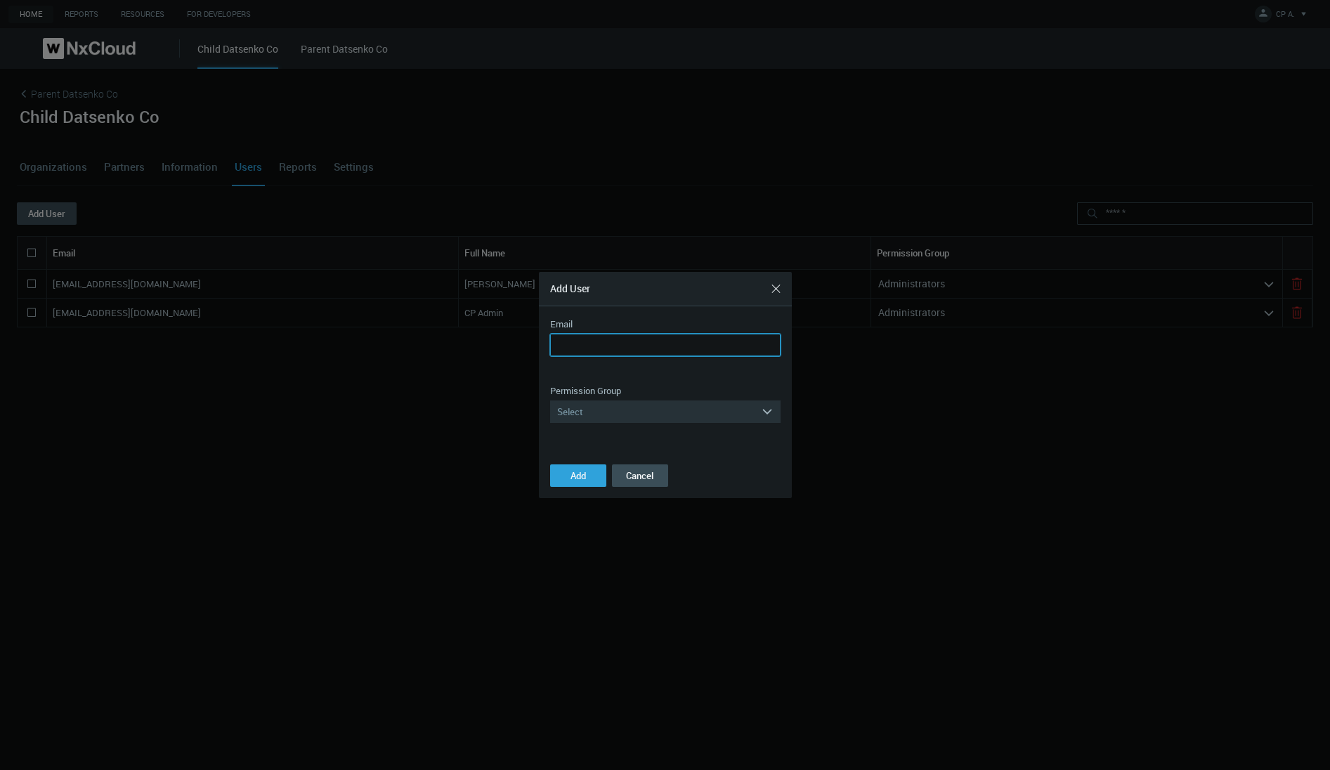
click at [620, 353] on input "Email" at bounding box center [665, 345] width 230 height 22
type input "**********"
click at [596, 403] on div "Select" at bounding box center [655, 411] width 211 height 22
click at [587, 428] on div "Administrators" at bounding box center [665, 432] width 216 height 18
click at [582, 471] on span "Add" at bounding box center [577, 475] width 15 height 13
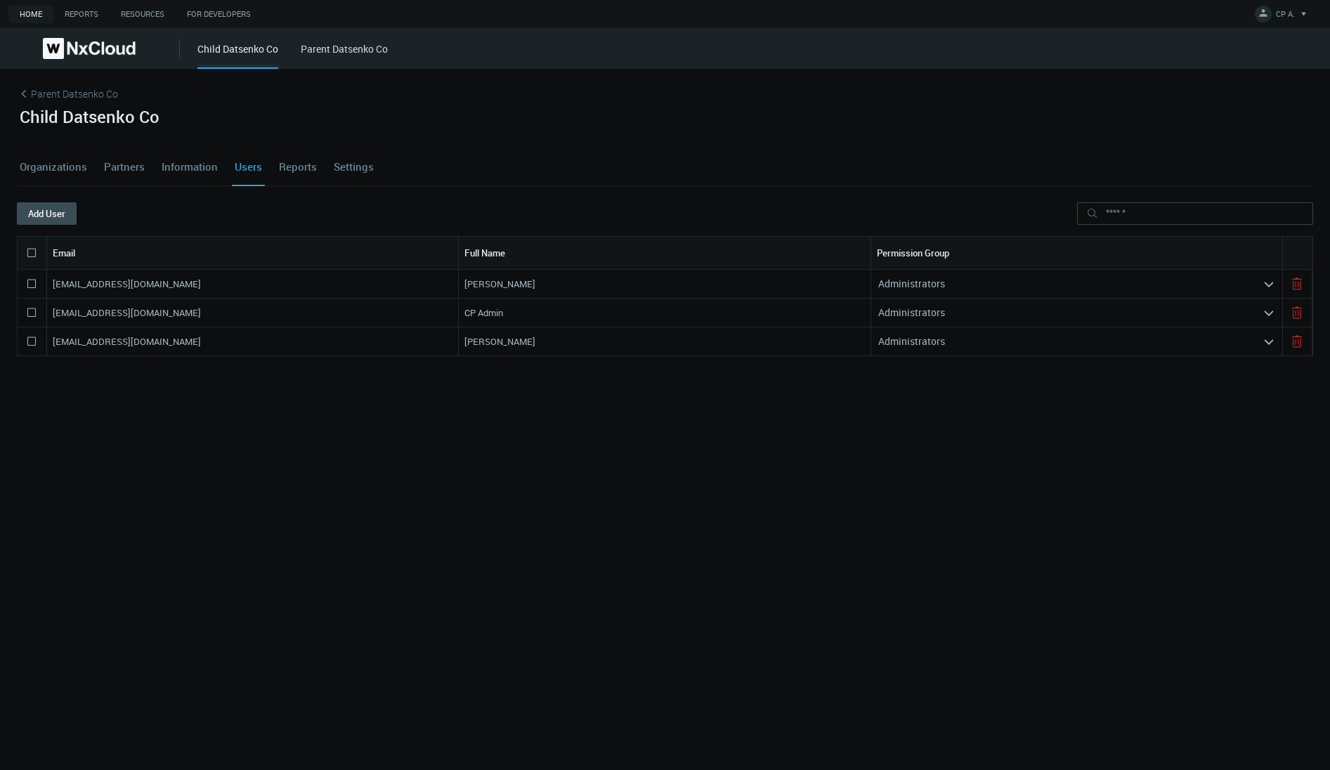
click at [351, 166] on link "Settings" at bounding box center [354, 167] width 46 height 38
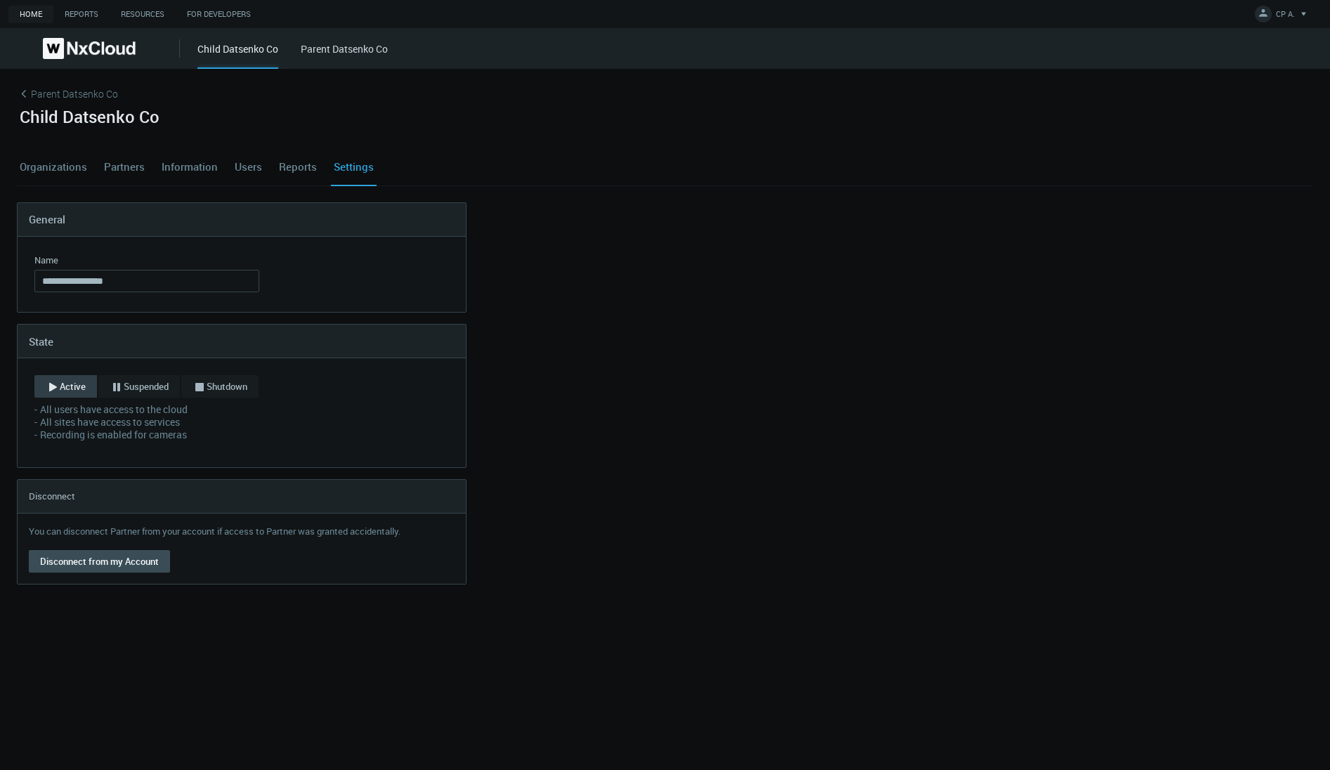
click at [629, 126] on div "Child Datsenko Co" at bounding box center [665, 127] width 1296 height 41
click at [55, 162] on link "Organizations" at bounding box center [53, 167] width 73 height 38
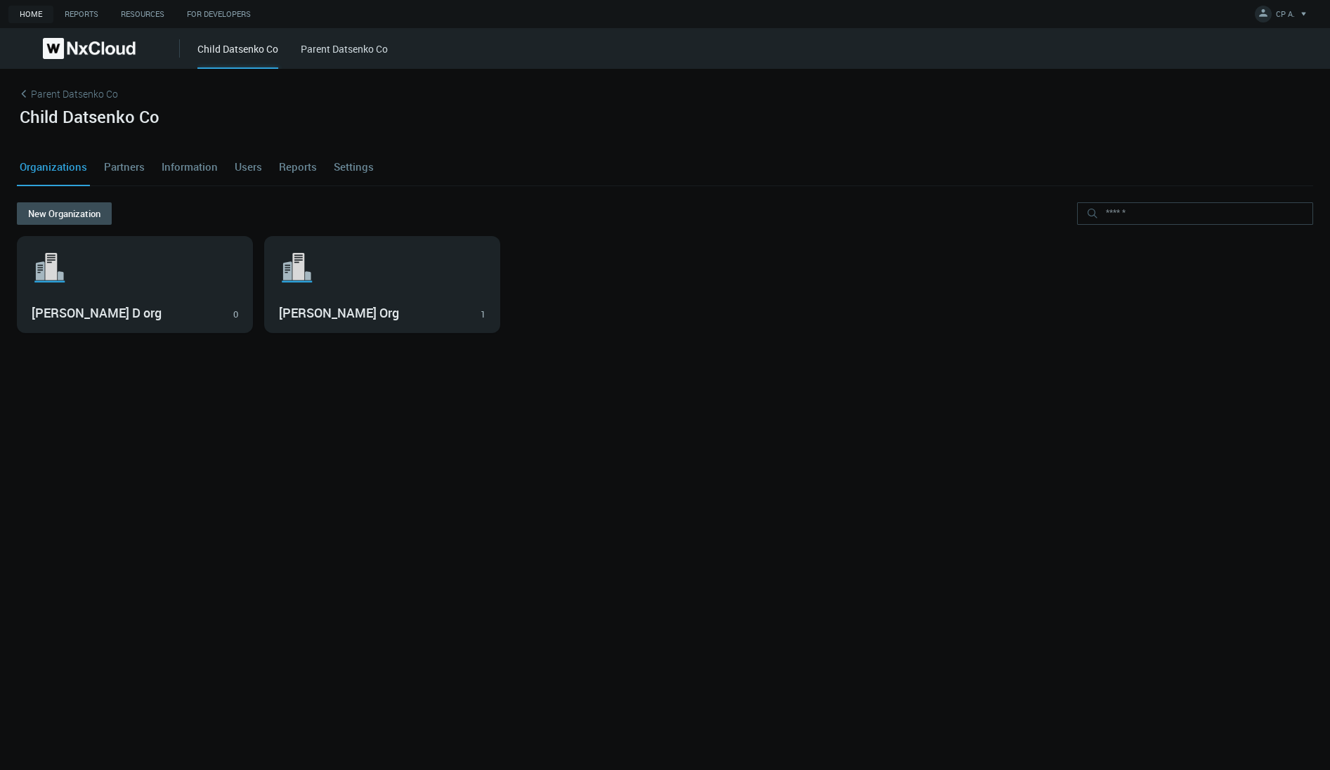
click at [245, 169] on link "Users" at bounding box center [248, 167] width 33 height 38
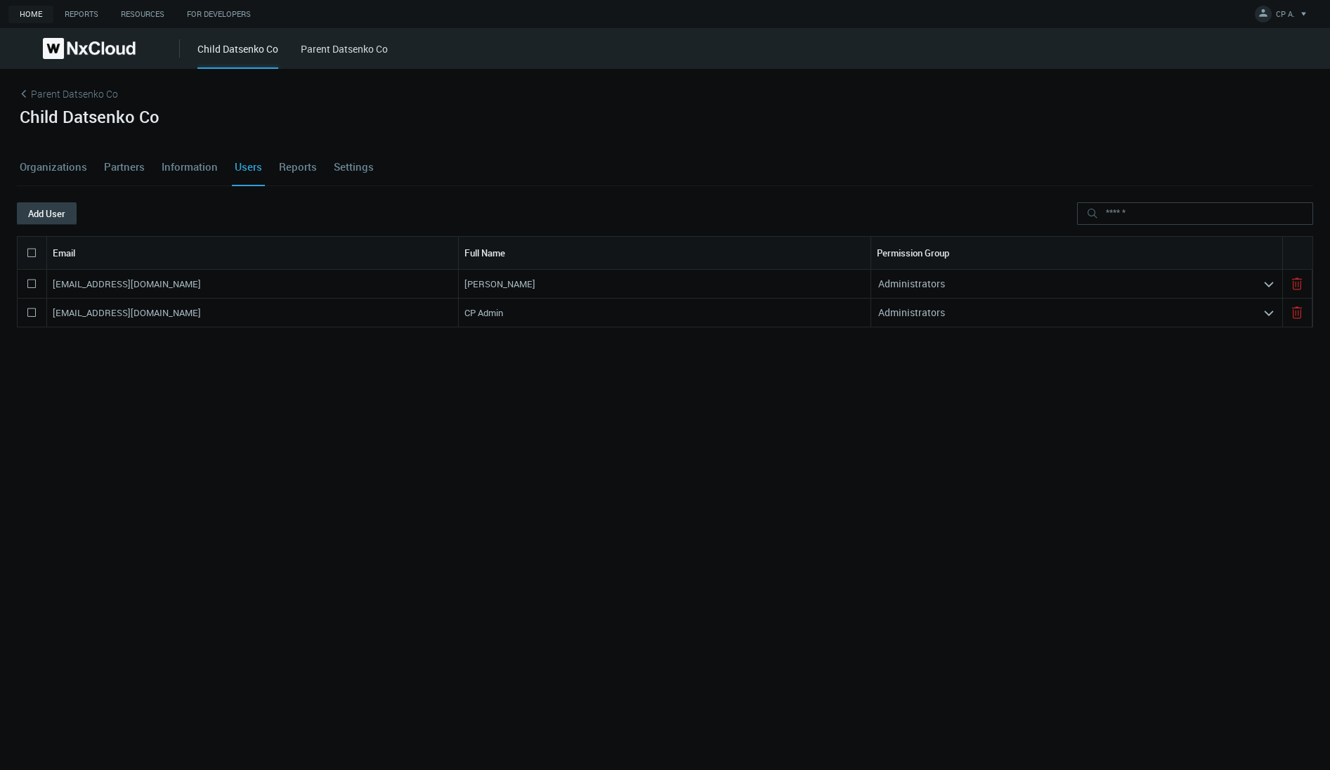
click at [63, 218] on button "Add User" at bounding box center [47, 213] width 60 height 22
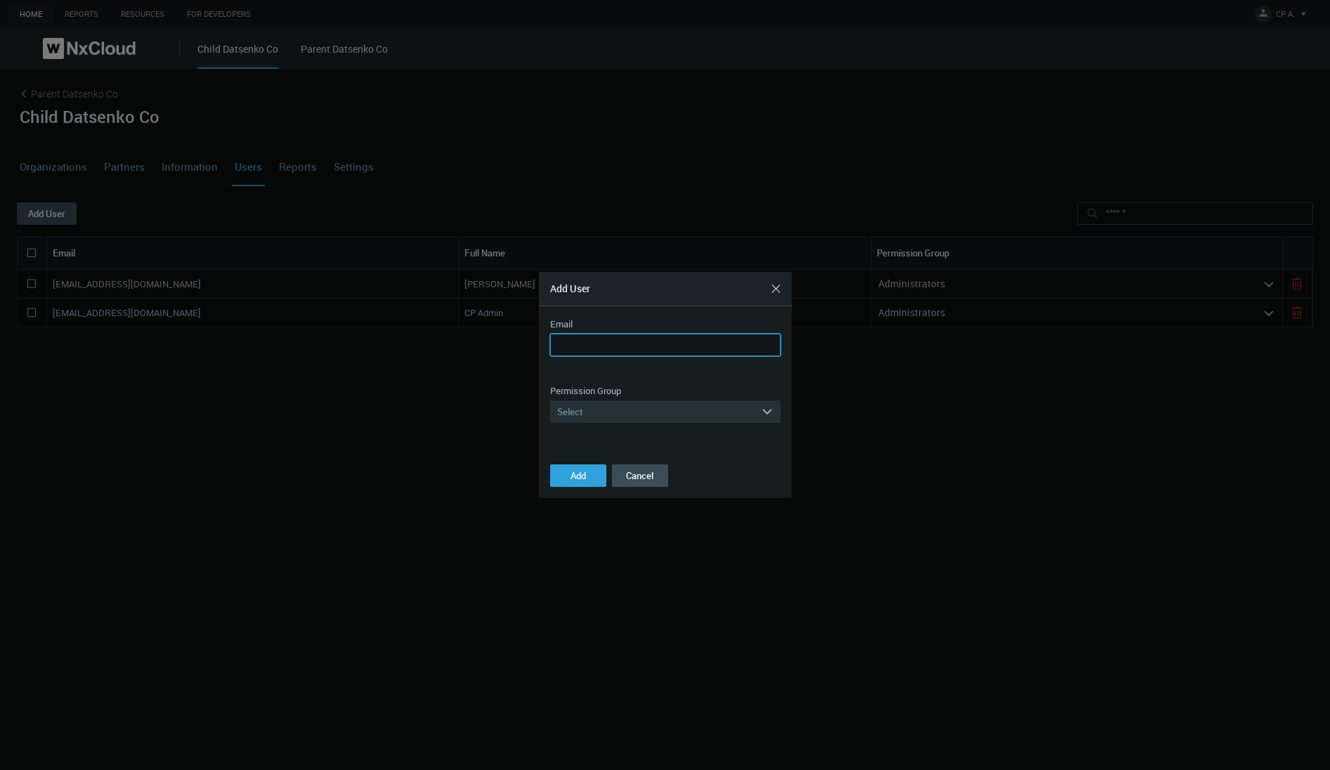
click at [659, 348] on input "Email" at bounding box center [665, 345] width 230 height 22
type input "**********"
click at [648, 407] on div "Select" at bounding box center [655, 411] width 211 height 22
click at [601, 447] on div "Managers" at bounding box center [665, 450] width 216 height 18
click at [578, 476] on span "Add" at bounding box center [577, 475] width 15 height 13
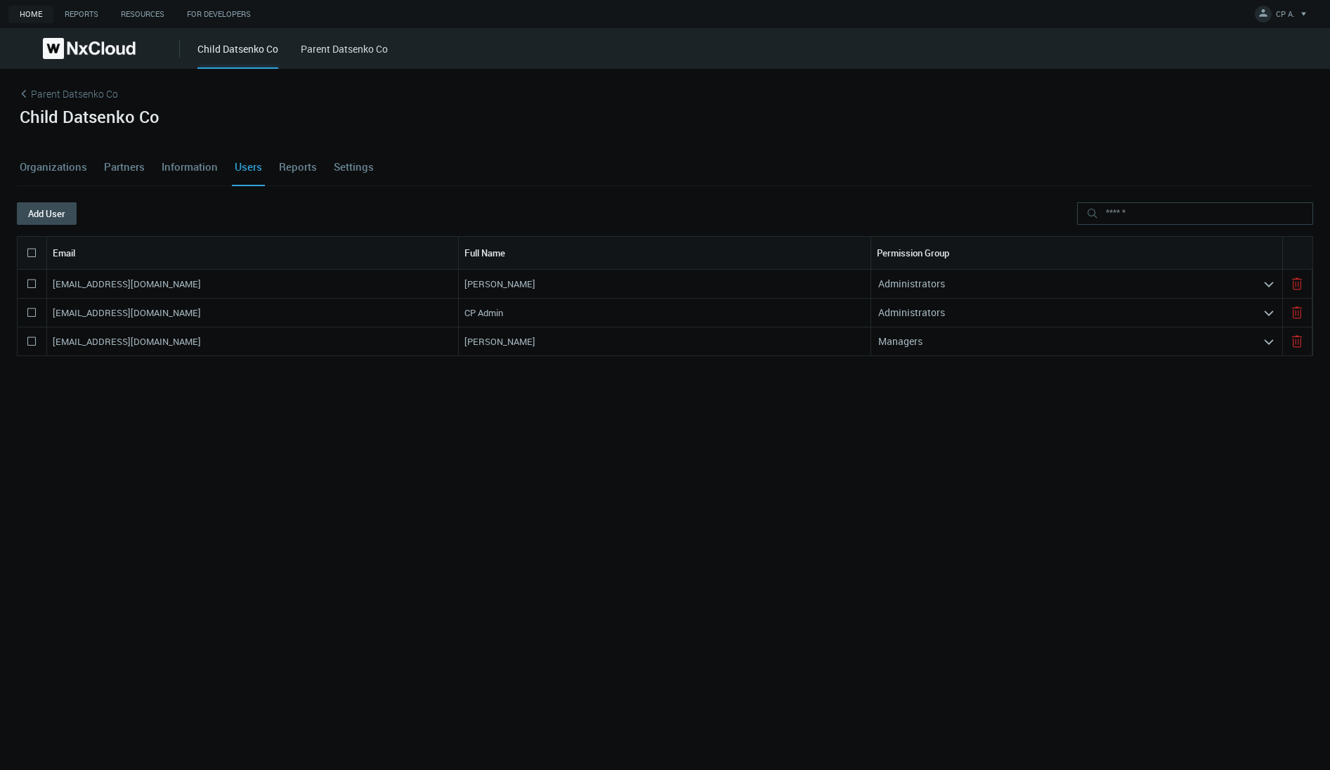
click at [200, 433] on div "[EMAIL_ADDRESS][DOMAIN_NAME] [PERSON_NAME] Administrators arrow_expand [EMAIL_A…" at bounding box center [665, 483] width 1296 height 427
click at [140, 165] on link "Partners" at bounding box center [124, 167] width 46 height 38
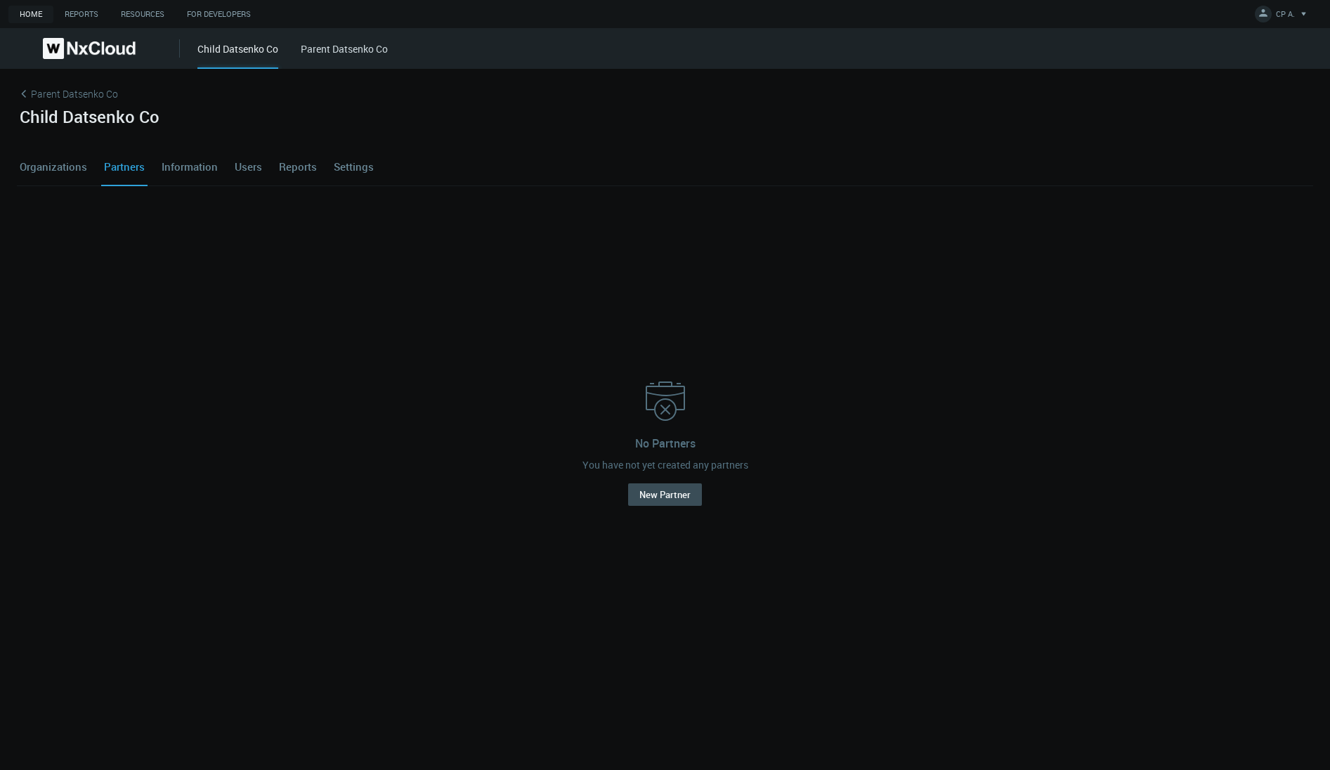
click at [49, 169] on link "Organizations" at bounding box center [53, 167] width 73 height 38
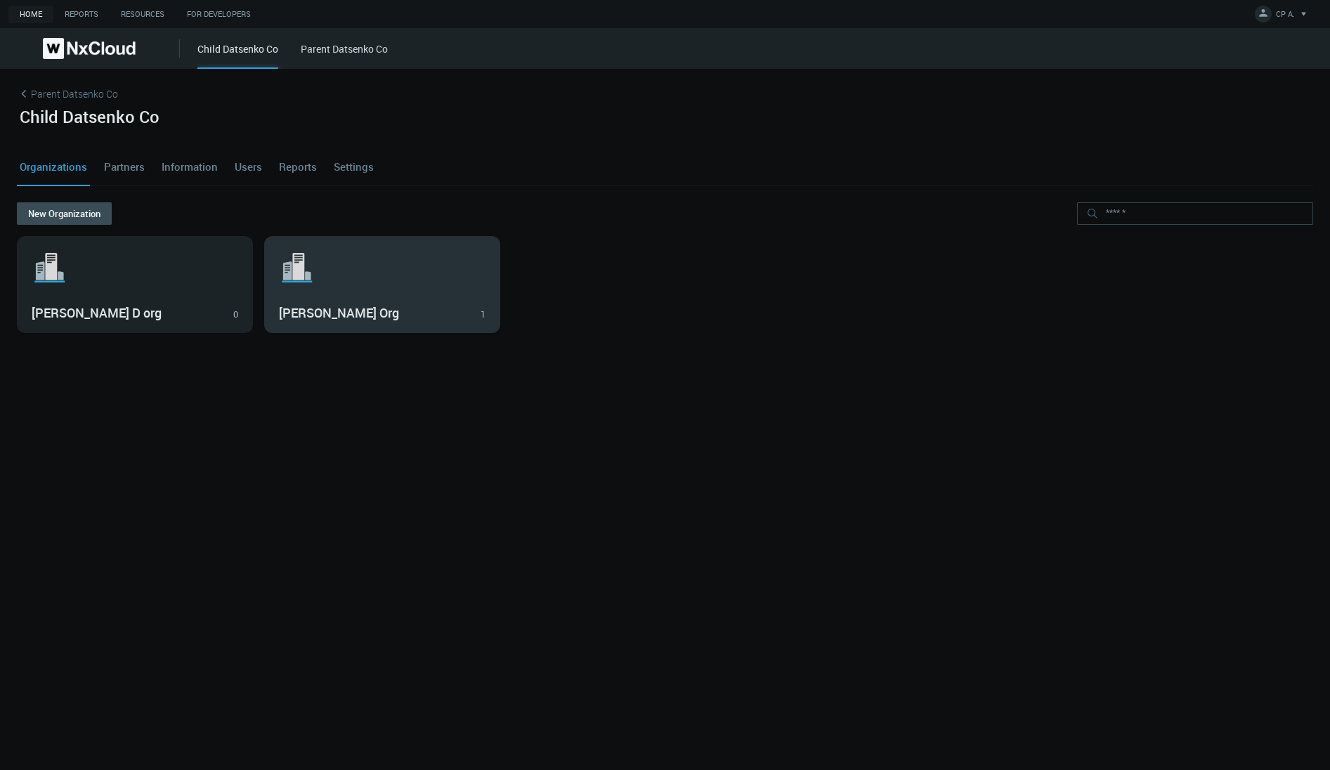
click at [362, 284] on svg-icon ".st1{fill:var(--svg-placeholder-elm2-color);} .st2{fill:var(--brand-core);} .st…" at bounding box center [382, 267] width 207 height 45
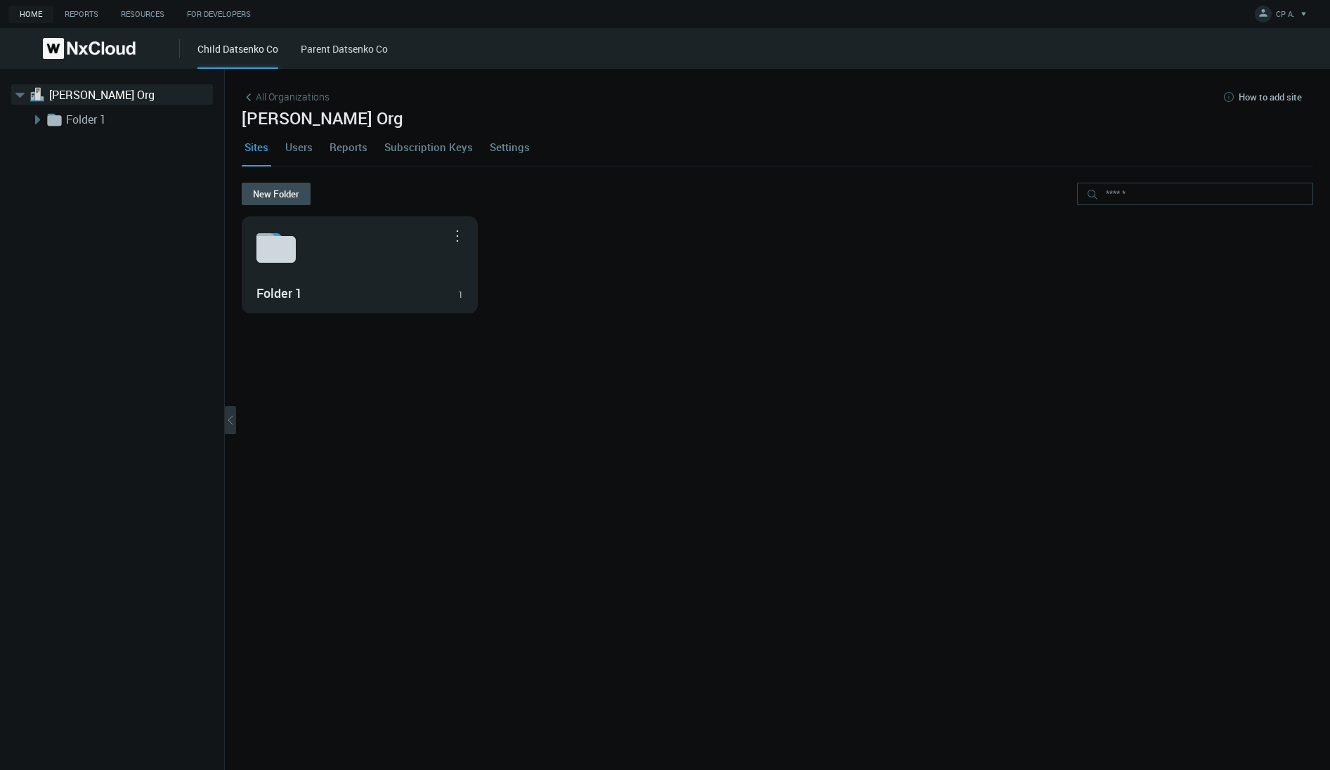
click at [293, 144] on link "Users" at bounding box center [298, 147] width 33 height 38
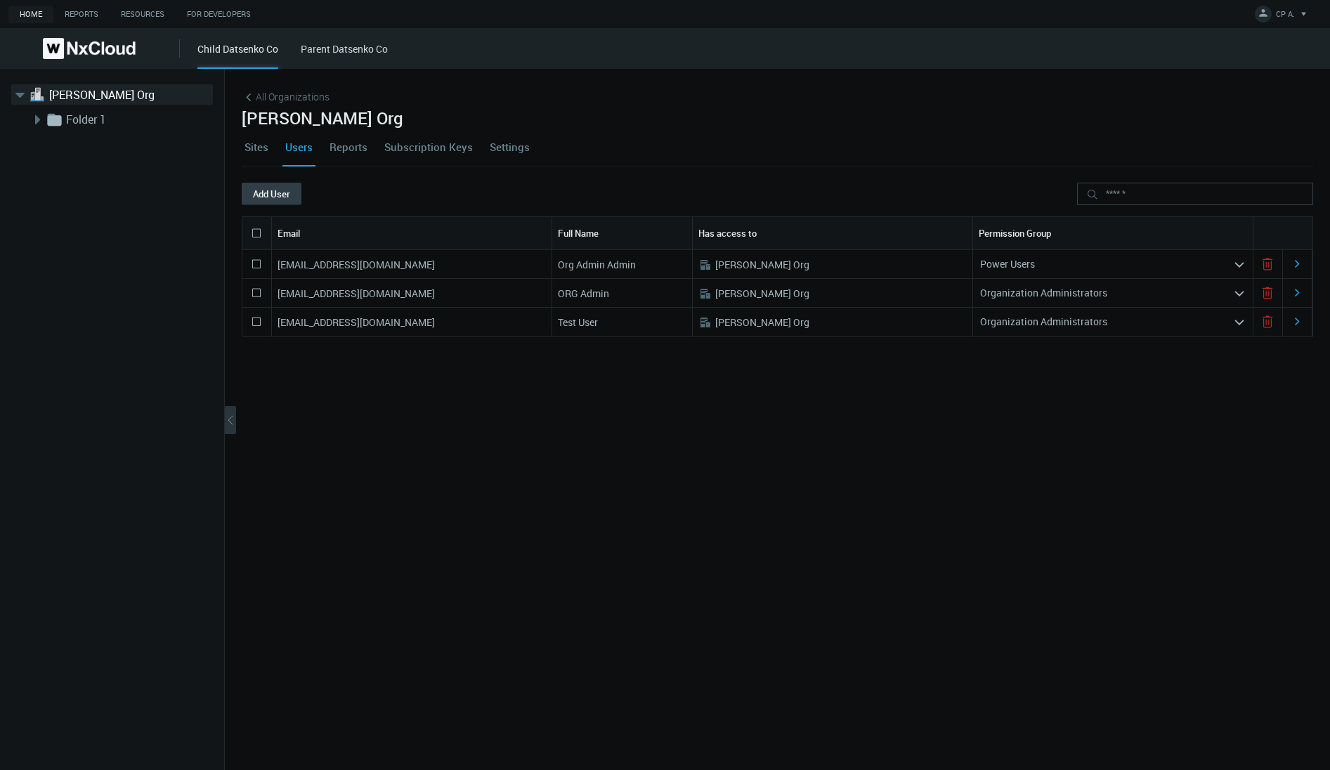
click at [273, 195] on button "Add User" at bounding box center [272, 194] width 60 height 22
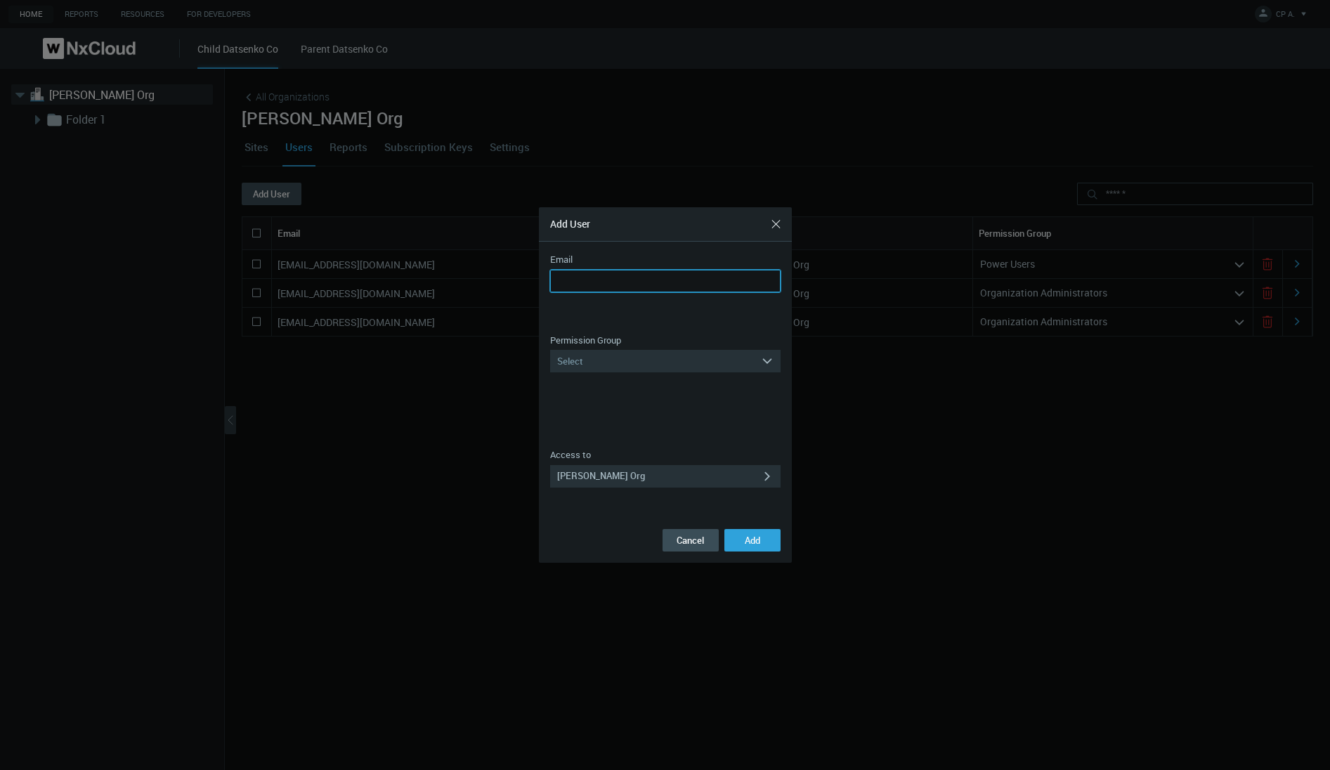
click at [613, 279] on input "Email" at bounding box center [665, 281] width 230 height 22
type input "**********"
click at [674, 360] on div "Select" at bounding box center [655, 361] width 211 height 22
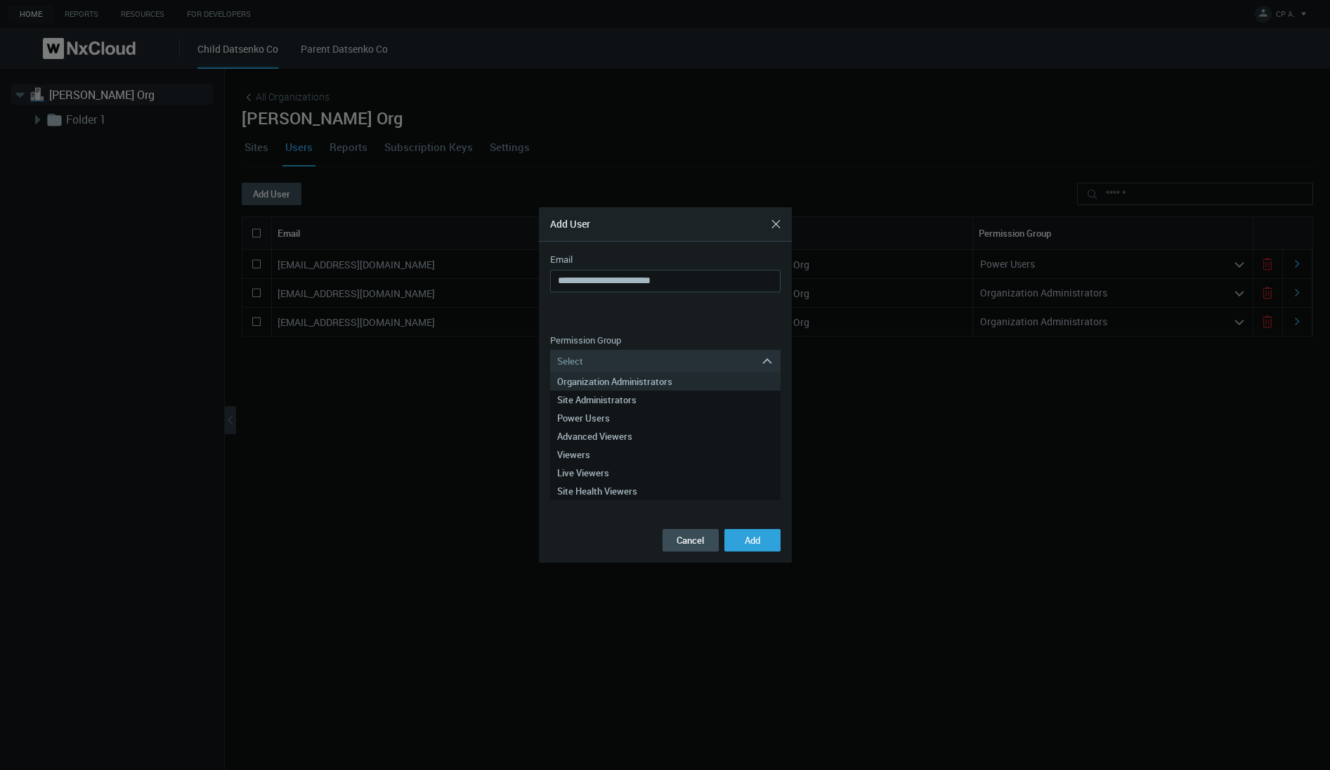
click at [662, 383] on div "Organization Administrators" at bounding box center [665, 381] width 216 height 18
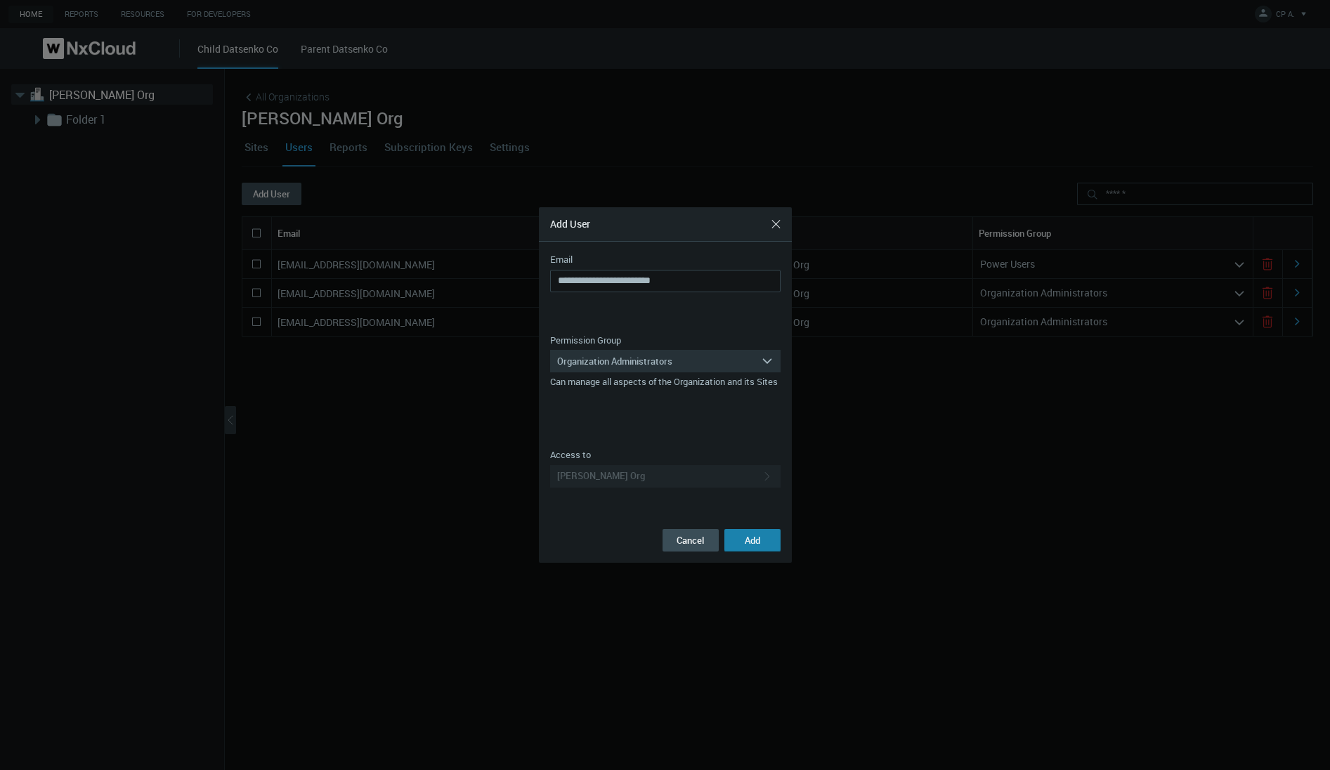
click at [754, 542] on span "Add" at bounding box center [752, 540] width 15 height 13
